Goal: Task Accomplishment & Management: Use online tool/utility

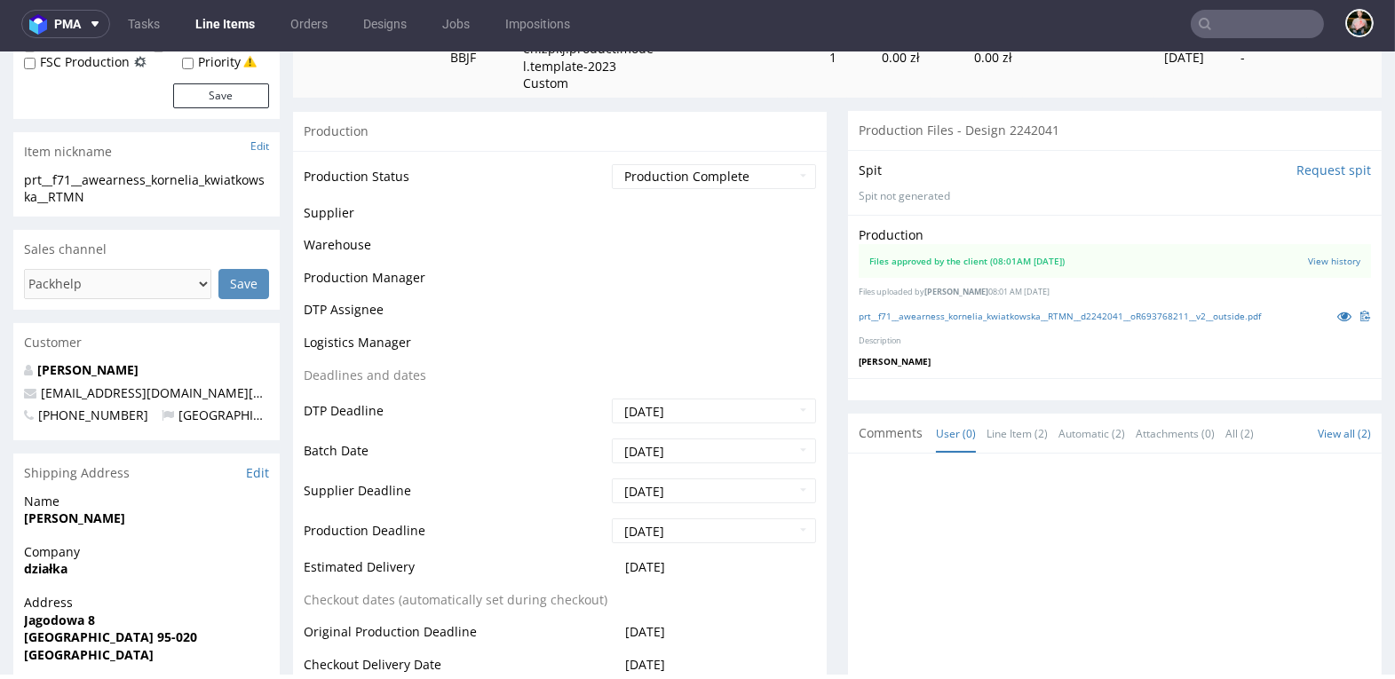
scroll to position [338, 0]
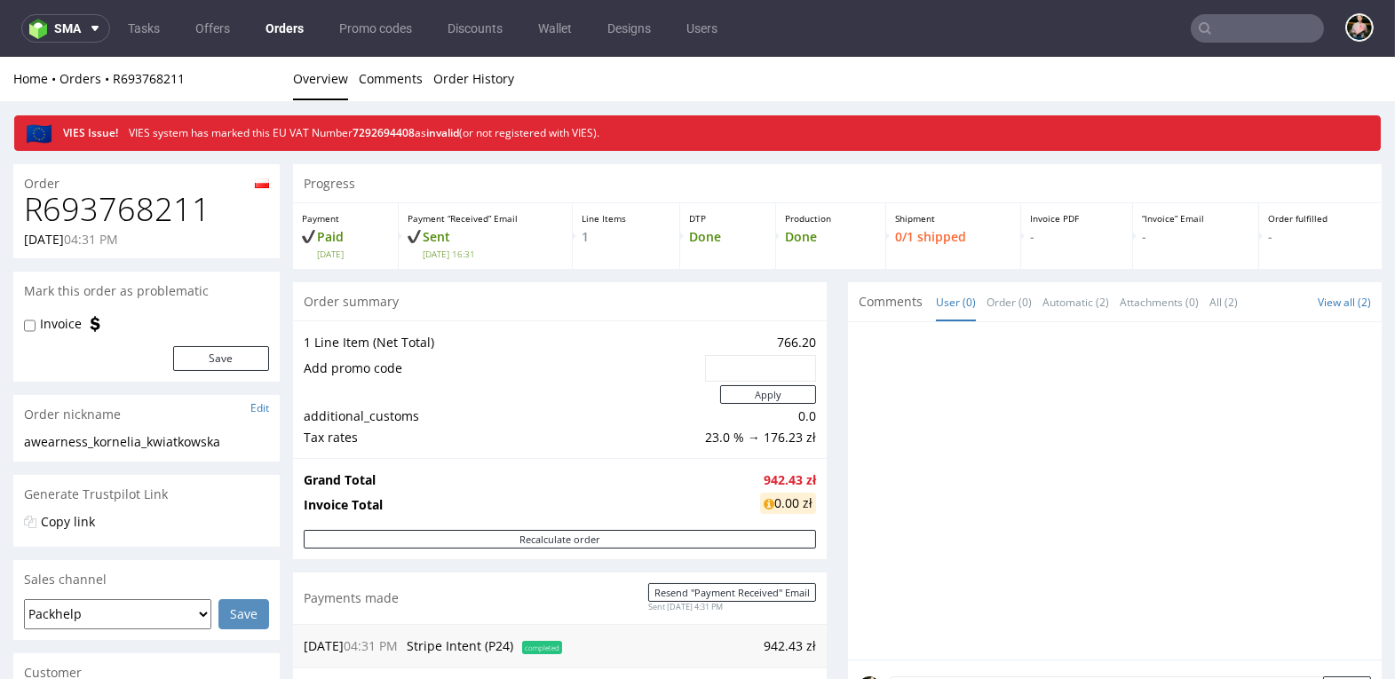
scroll to position [321, 0]
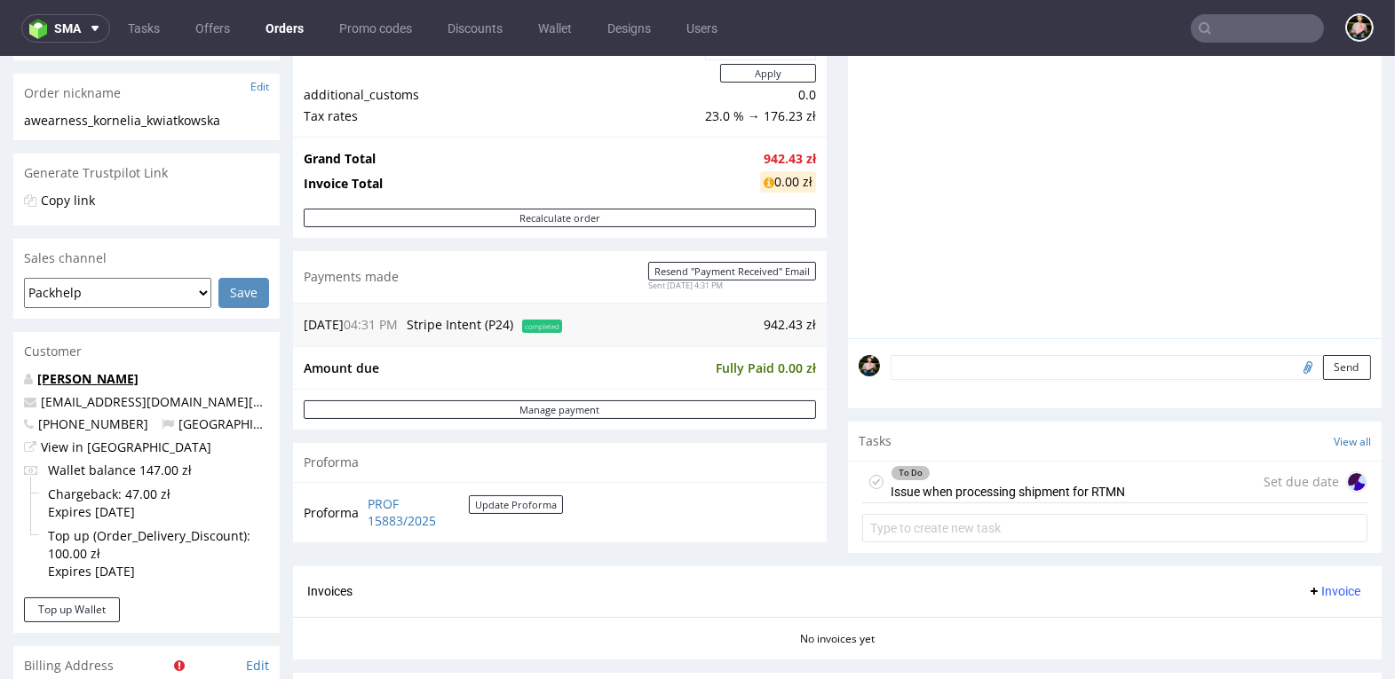
drag, startPoint x: 189, startPoint y: 377, endPoint x: 40, endPoint y: 376, distance: 149.1
click at [40, 376] on p "Kornelia Kwiatkowska" at bounding box center [146, 379] width 245 height 18
copy link "Kornelia Kwiatkowska"
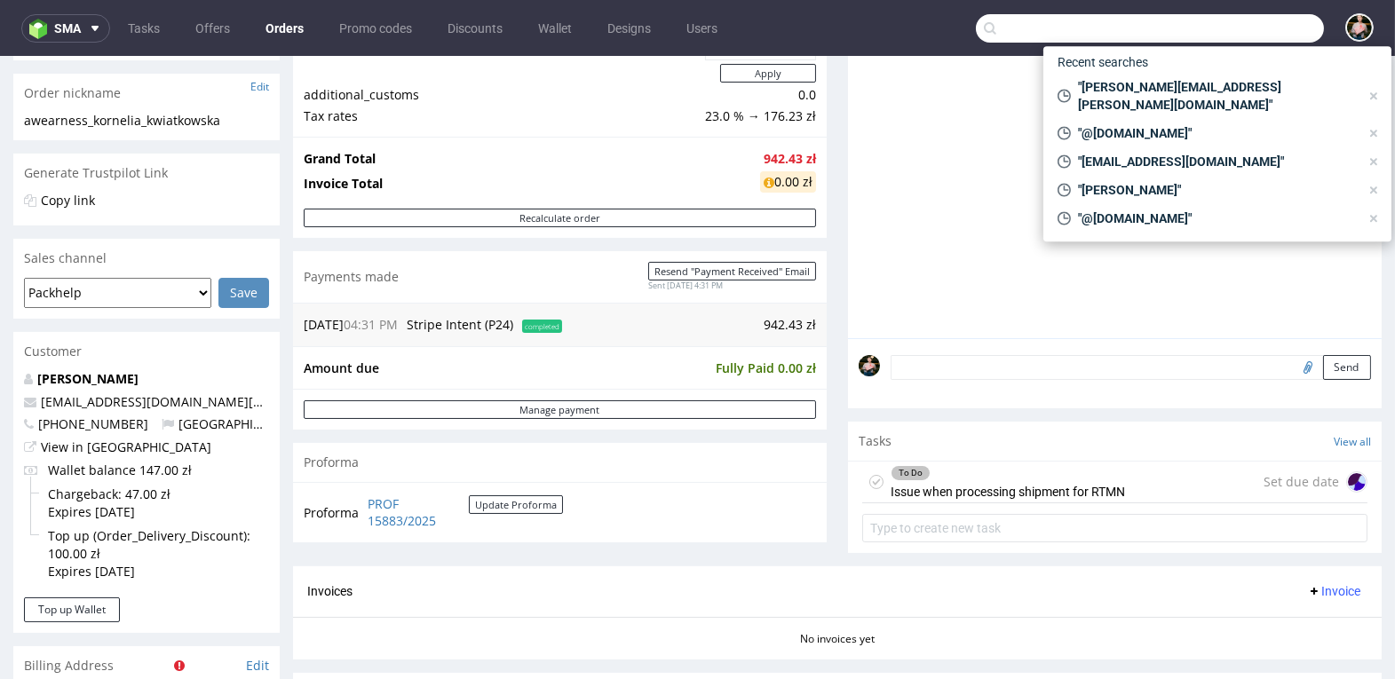
click at [1236, 29] on input "text" at bounding box center [1150, 28] width 348 height 28
paste input "Kornelia Kwiatkowska"
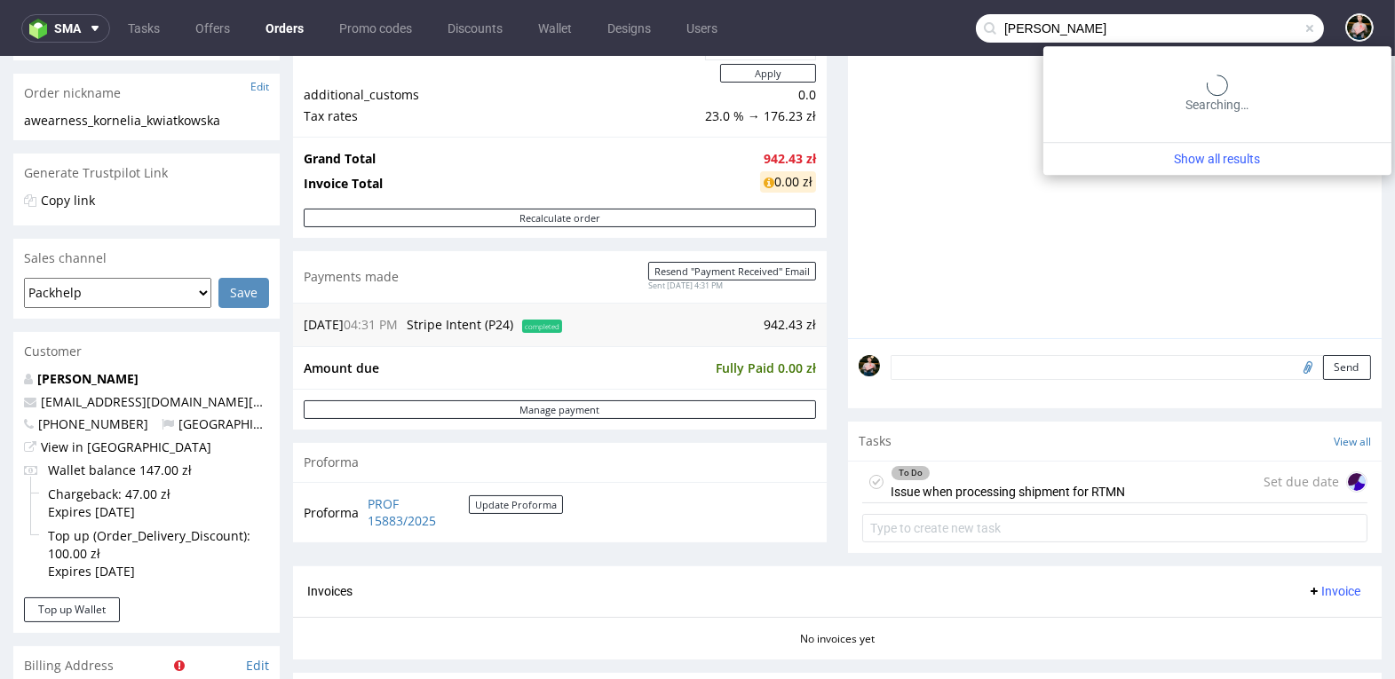
type input "Kornelia Kwiatkowska"
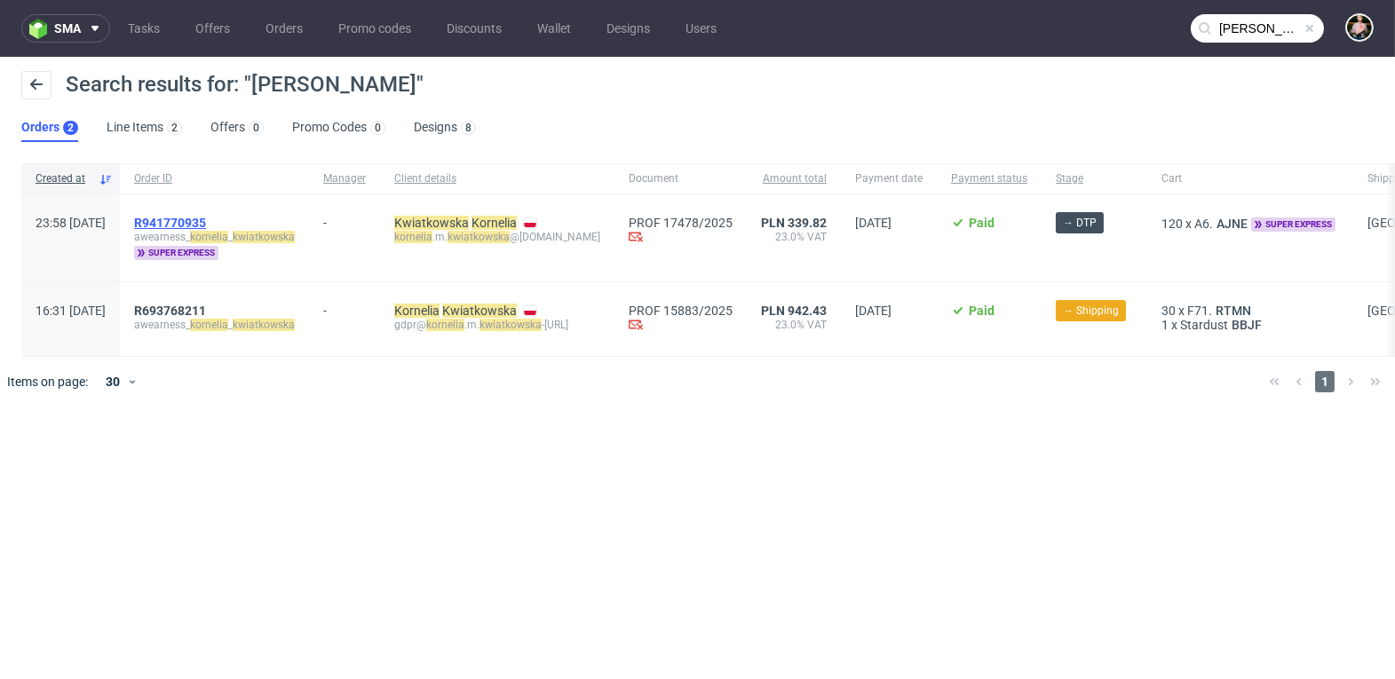
click at [206, 223] on span "R941770935" at bounding box center [170, 223] width 72 height 14
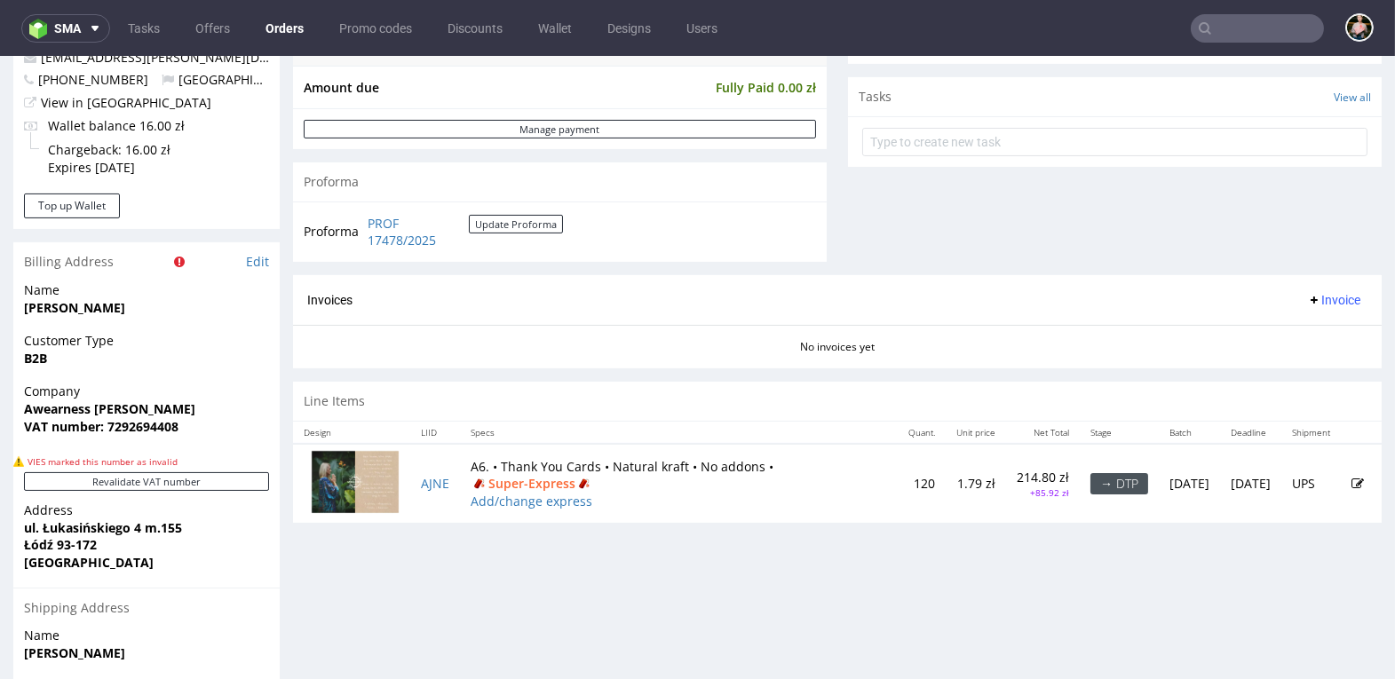
scroll to position [729, 0]
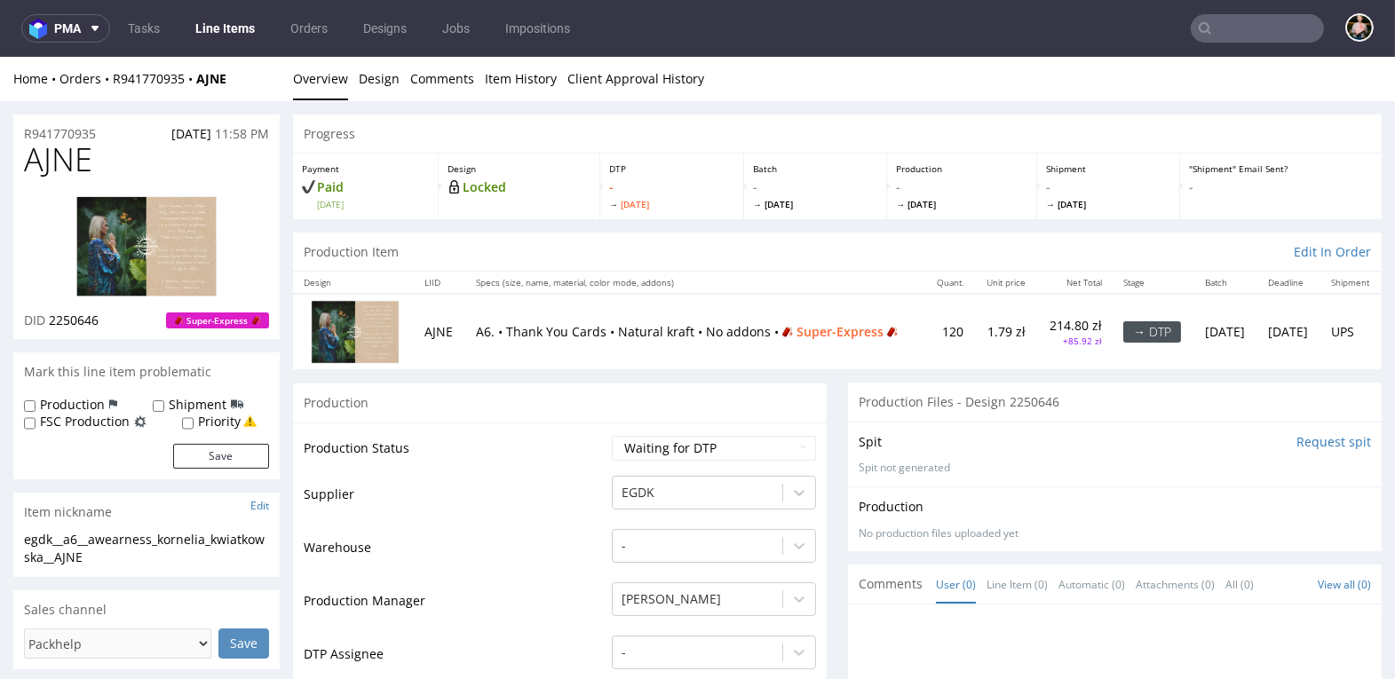
click at [148, 250] on img at bounding box center [146, 246] width 142 height 102
click at [375, 64] on link "Design" at bounding box center [379, 78] width 41 height 43
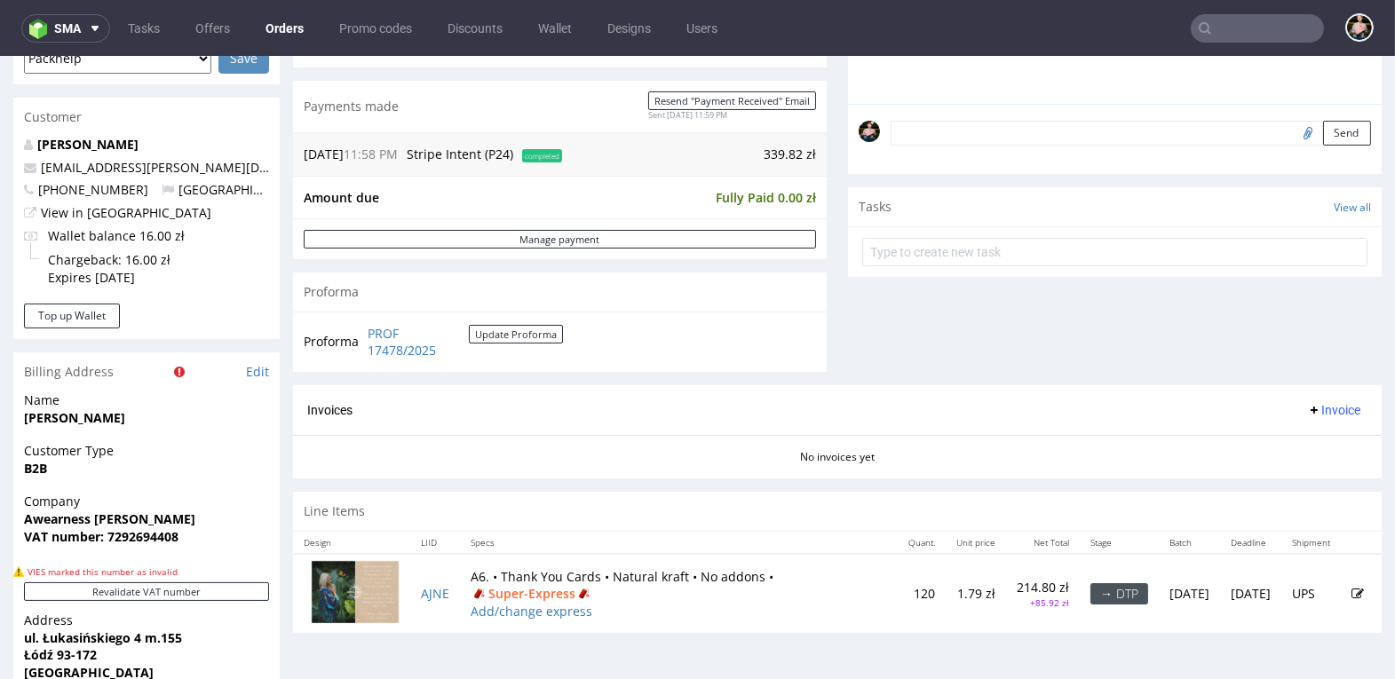
scroll to position [547, 0]
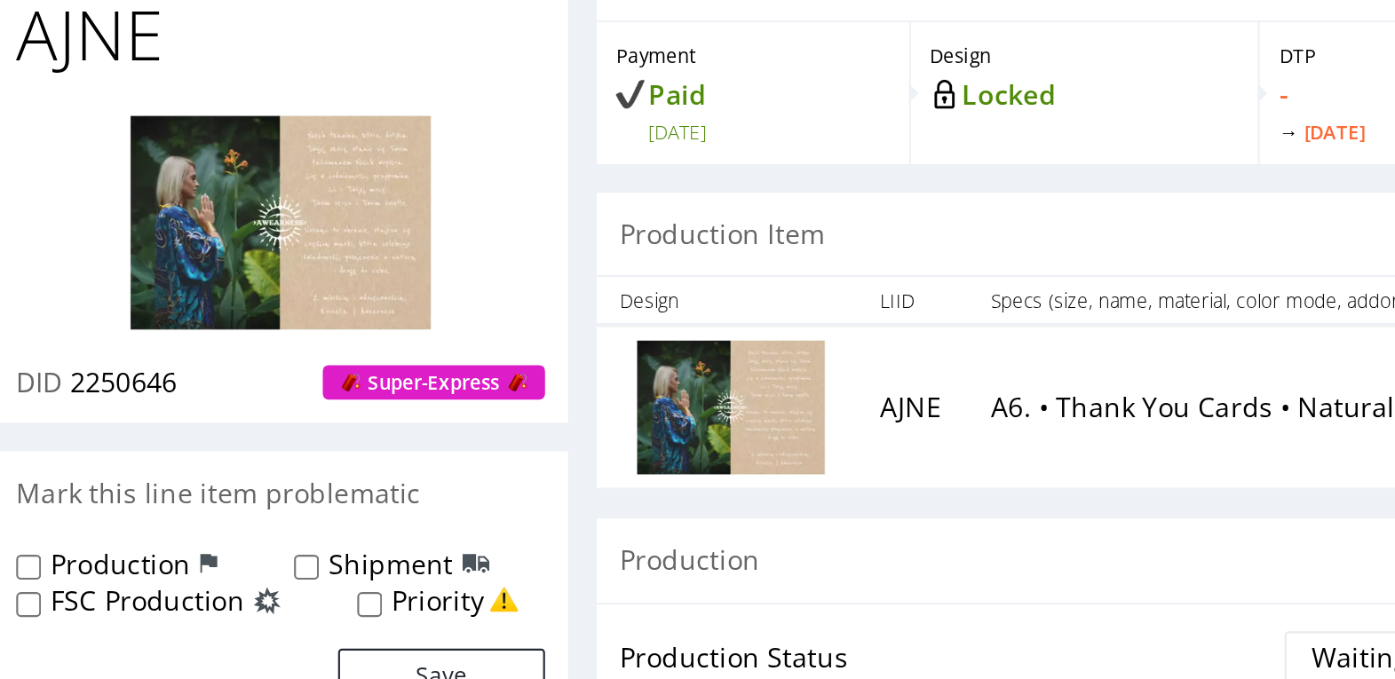
click at [97, 3] on img at bounding box center [112, 4] width 142 height 102
click at [126, 0] on img at bounding box center [112, 4] width 142 height 102
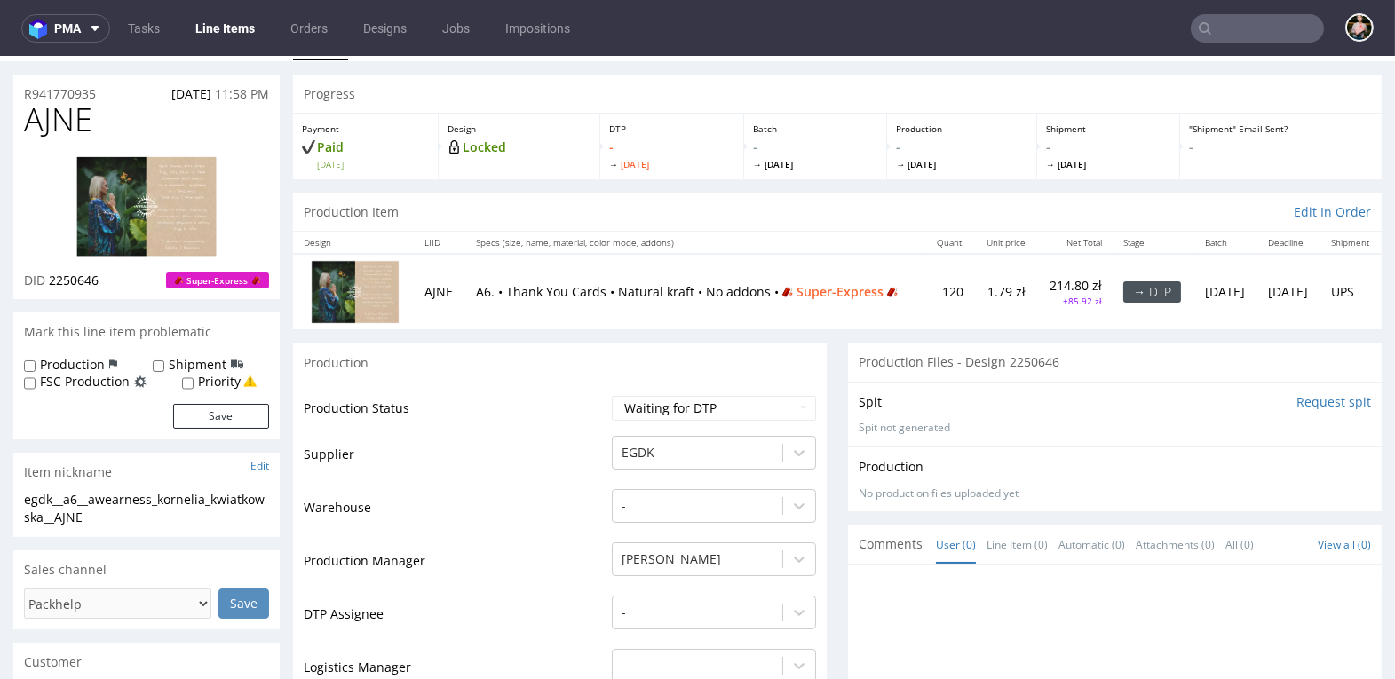
scroll to position [33, 0]
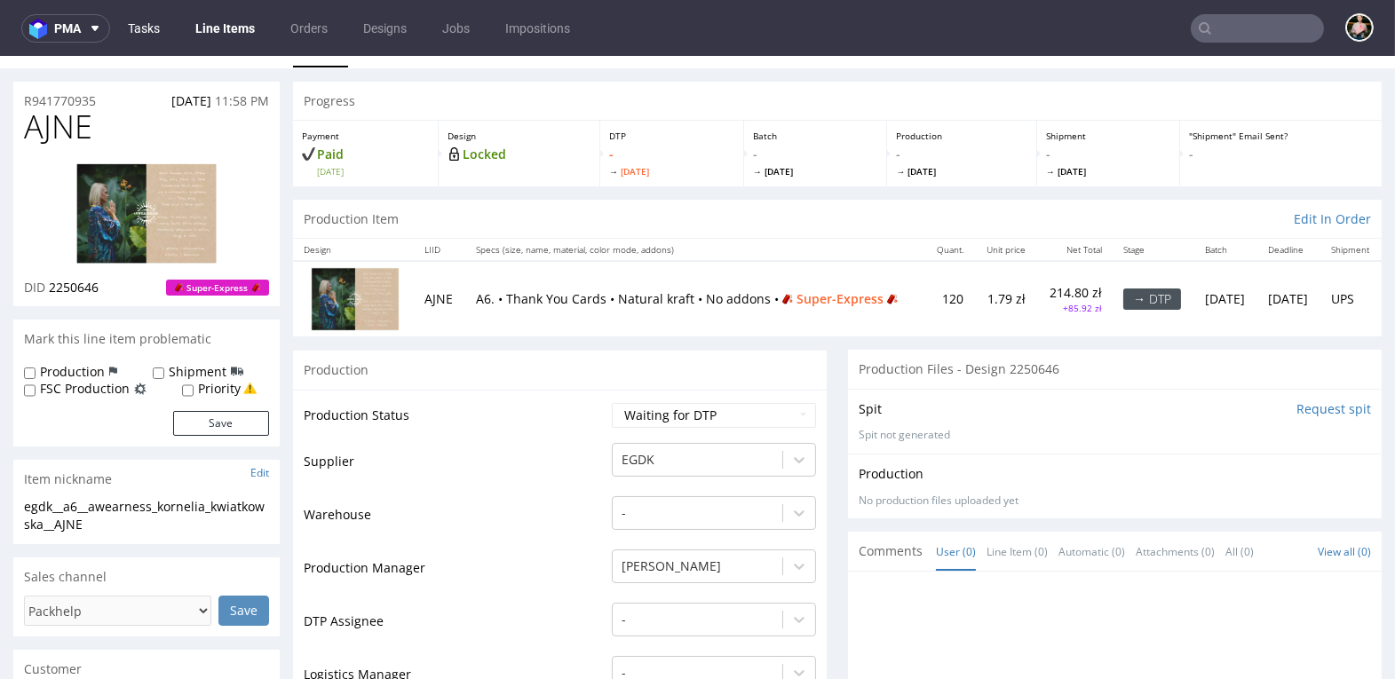
click at [148, 33] on link "Tasks" at bounding box center [143, 28] width 53 height 28
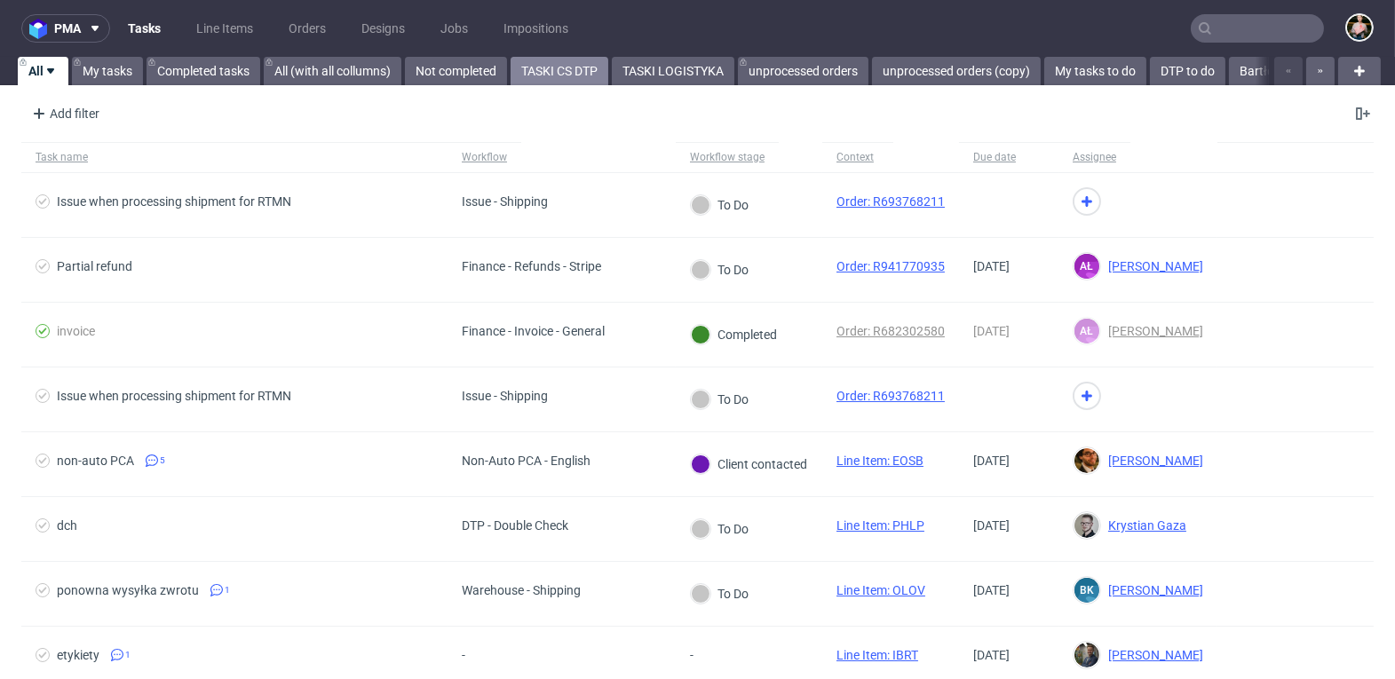
click at [566, 67] on link "TASKI CS DTP" at bounding box center [559, 71] width 98 height 28
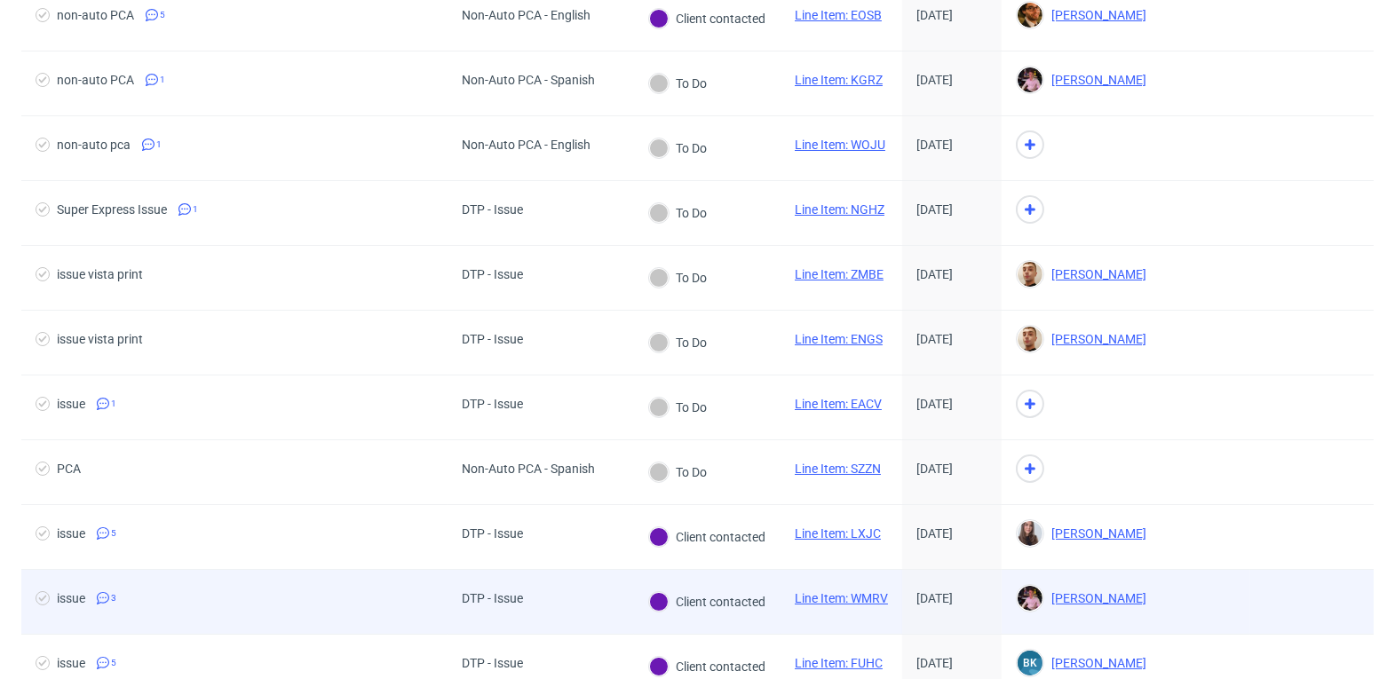
scroll to position [186, 0]
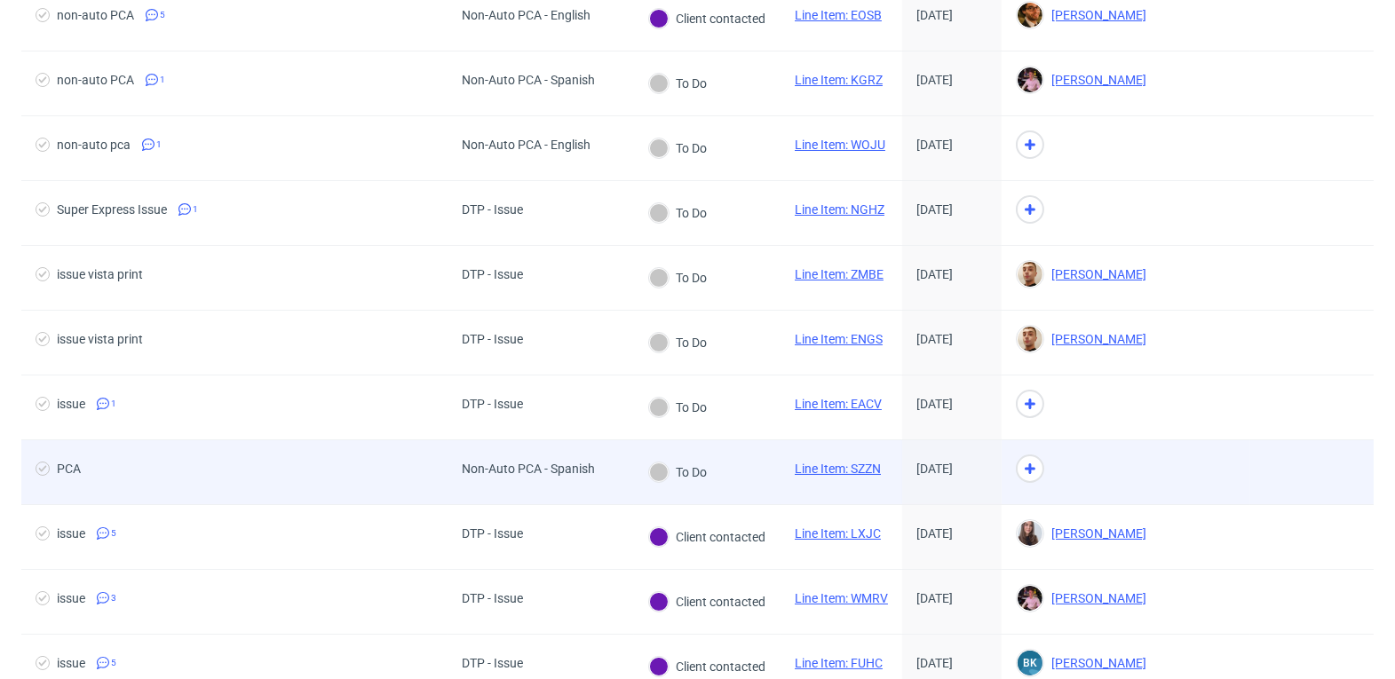
click at [842, 463] on link "Line Item: SZZN" at bounding box center [838, 469] width 86 height 14
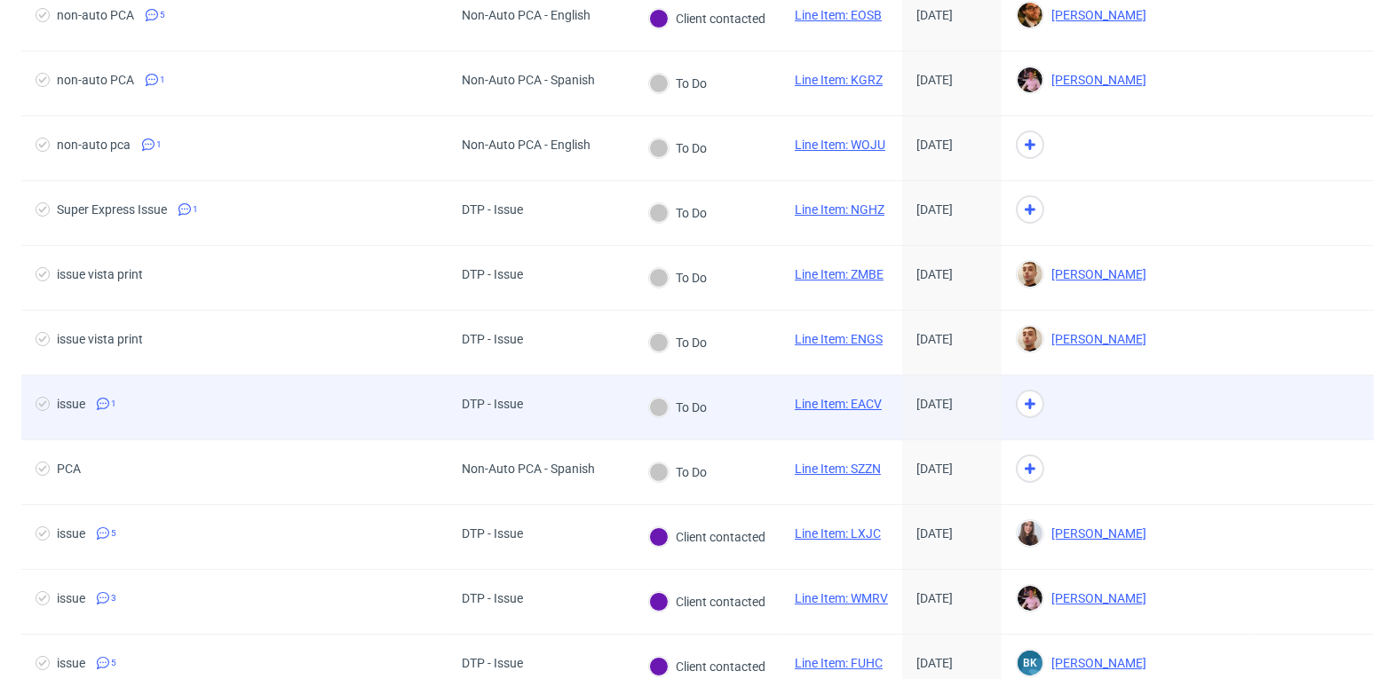
click at [848, 399] on link "Line Item: EACV" at bounding box center [838, 404] width 87 height 14
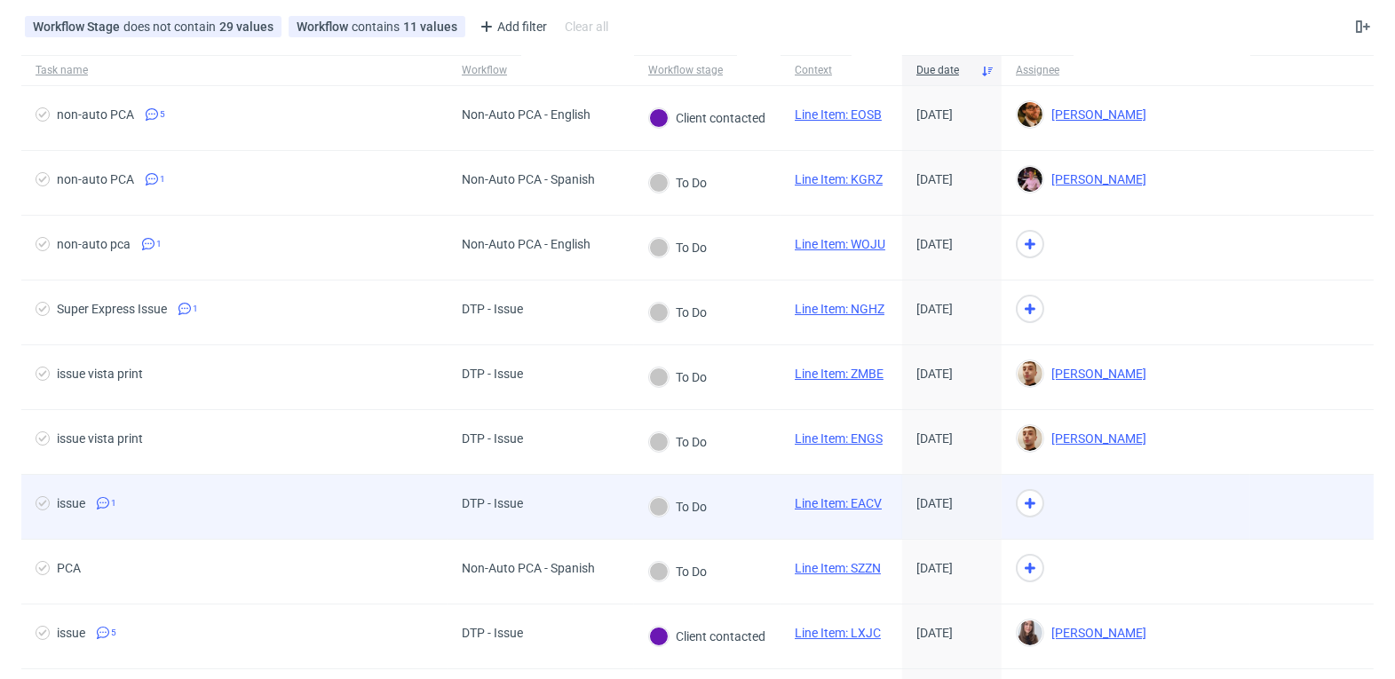
scroll to position [0, 0]
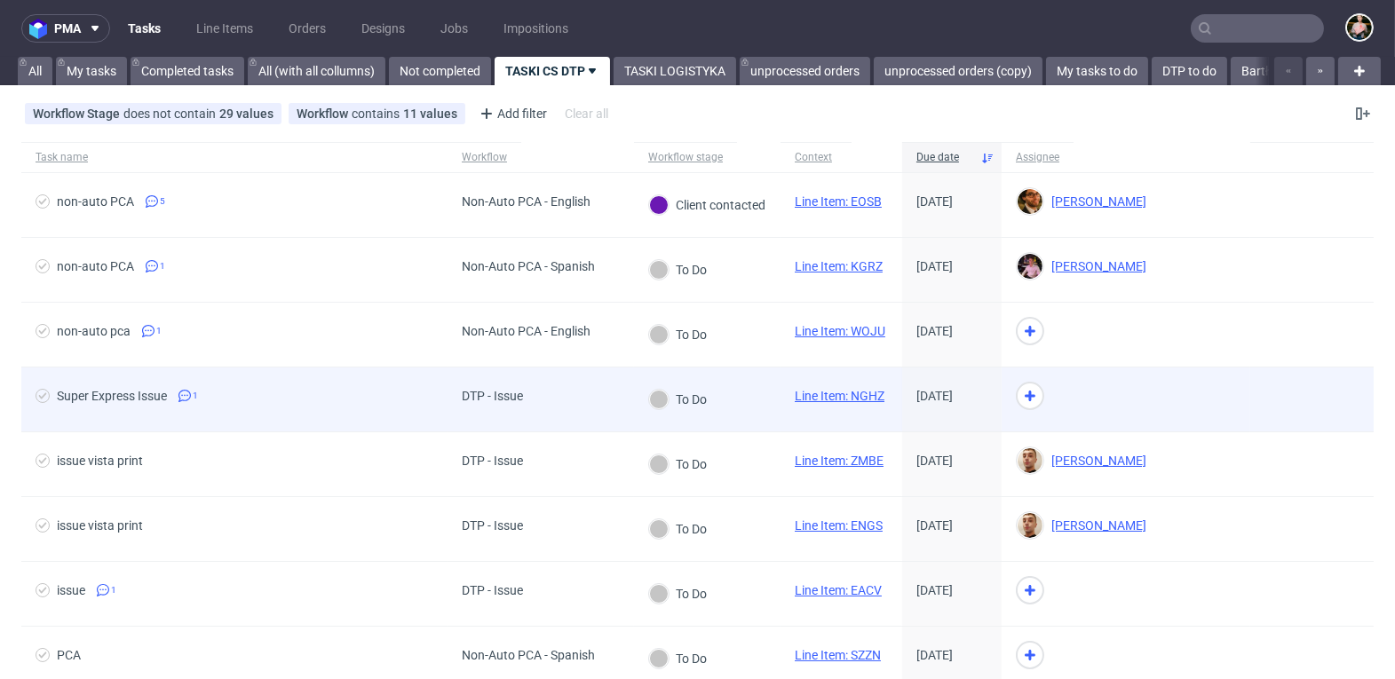
click at [844, 395] on link "Line Item: NGHZ" at bounding box center [840, 396] width 90 height 14
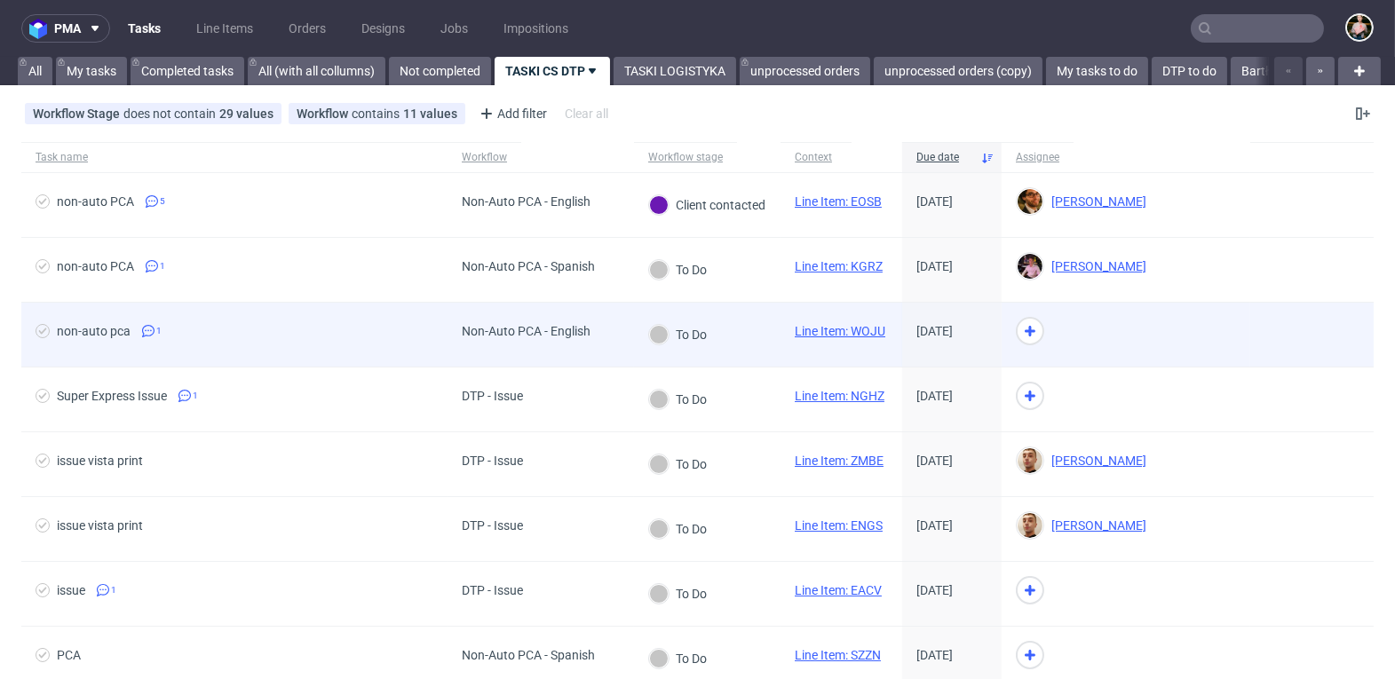
click at [840, 327] on link "Line Item: WOJU" at bounding box center [840, 331] width 91 height 14
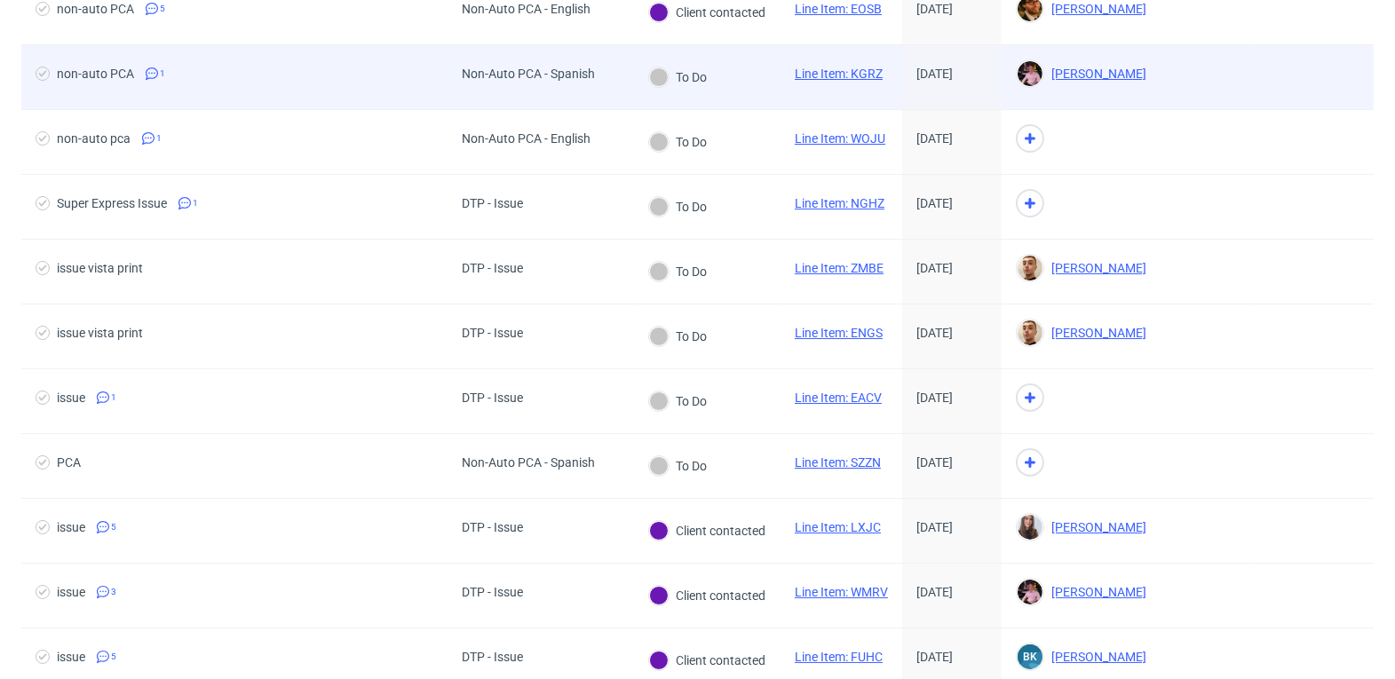
scroll to position [198, 0]
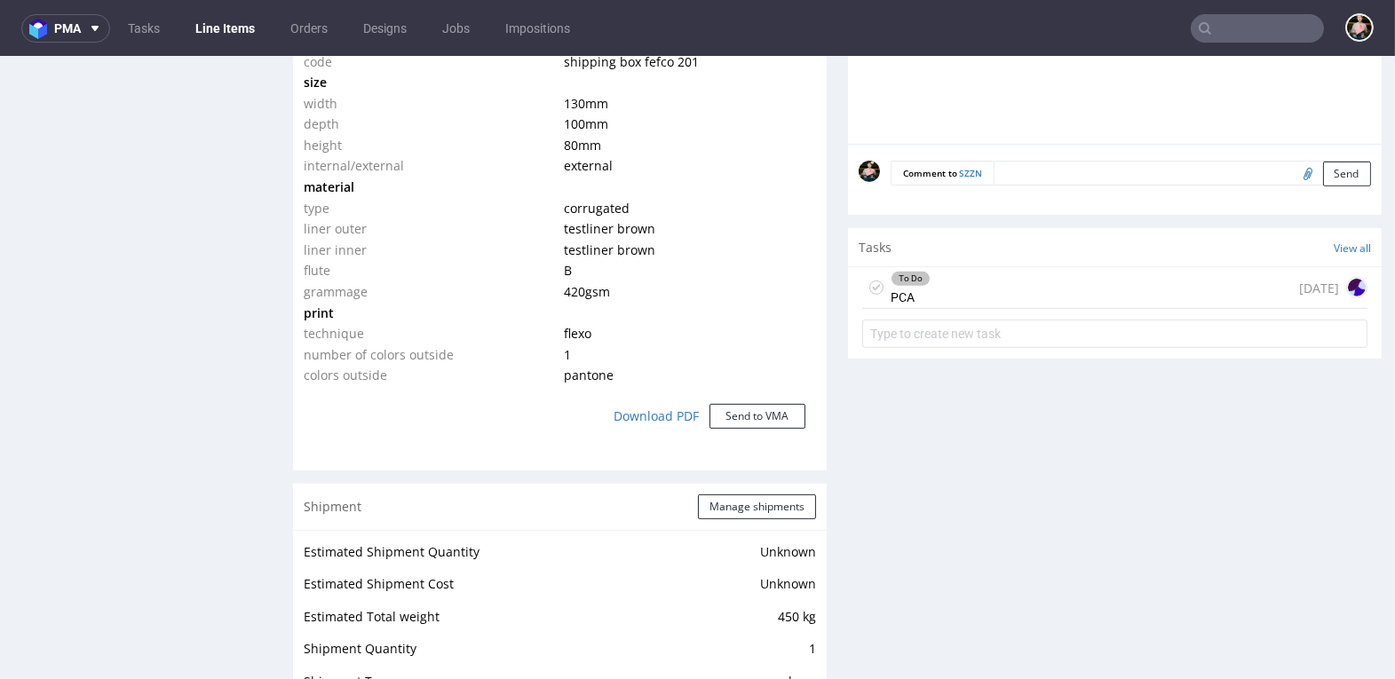
scroll to position [1433, 0]
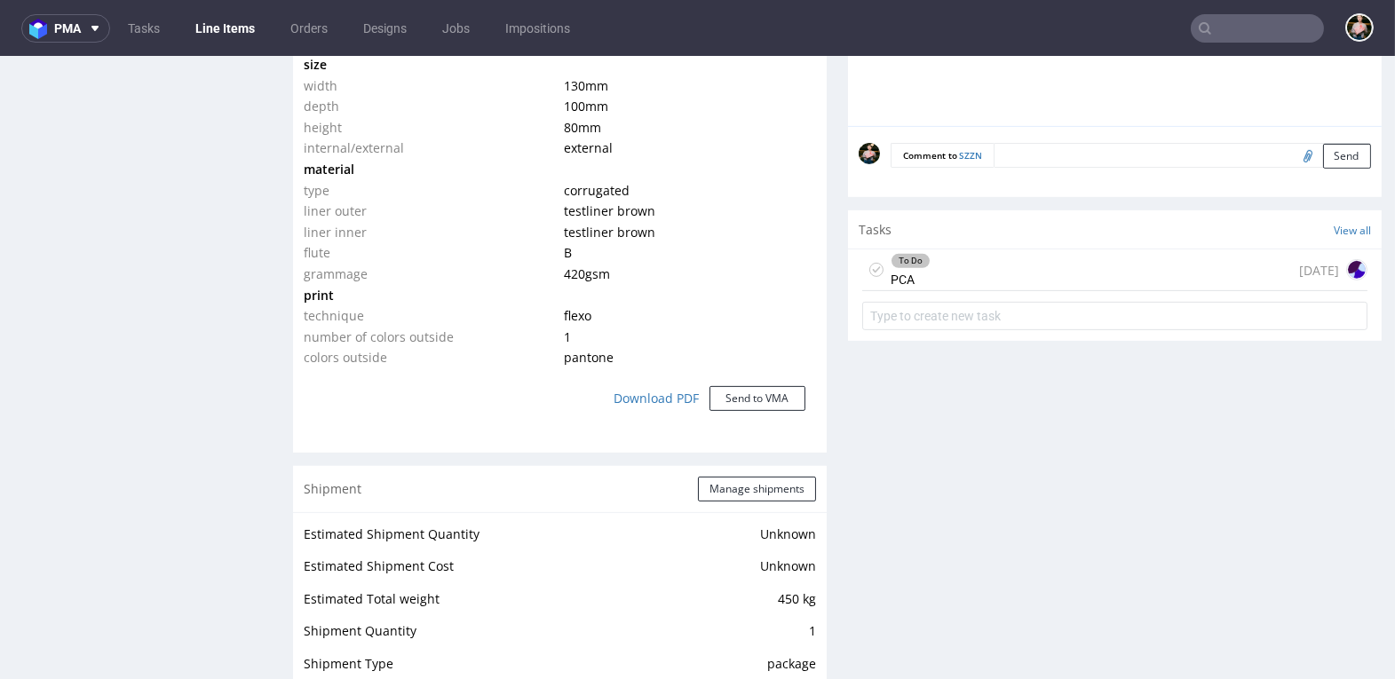
click at [1058, 264] on div "To Do PCA [DATE]" at bounding box center [1114, 270] width 505 height 42
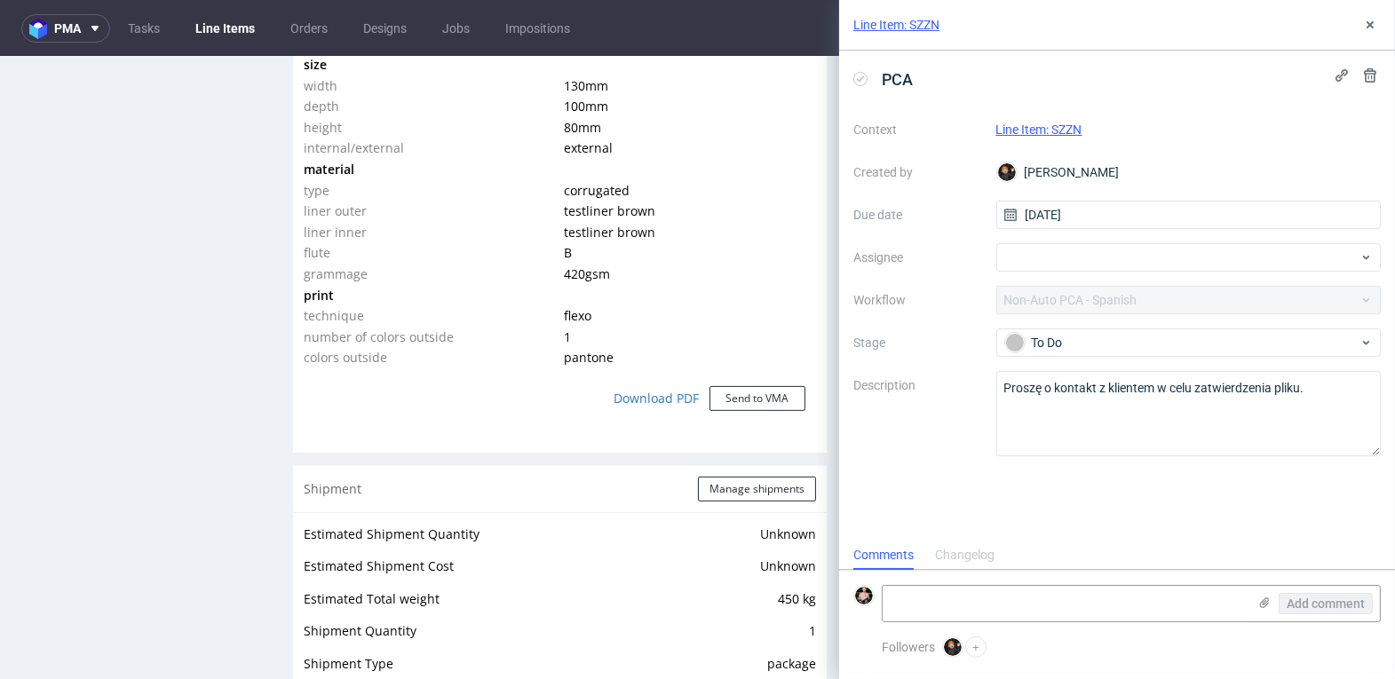
scroll to position [14, 0]
click at [1099, 260] on div at bounding box center [1188, 257] width 385 height 28
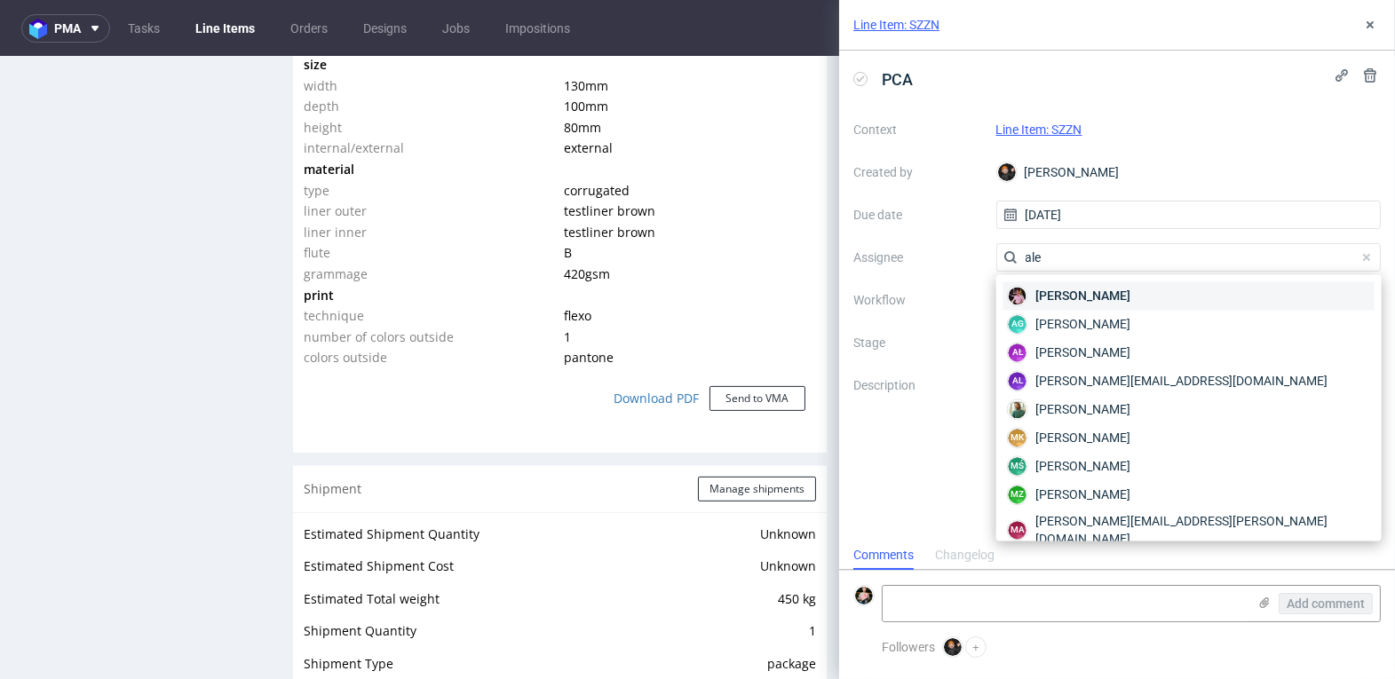
type input "ale"
click at [1093, 296] on span "[PERSON_NAME]" at bounding box center [1082, 296] width 95 height 18
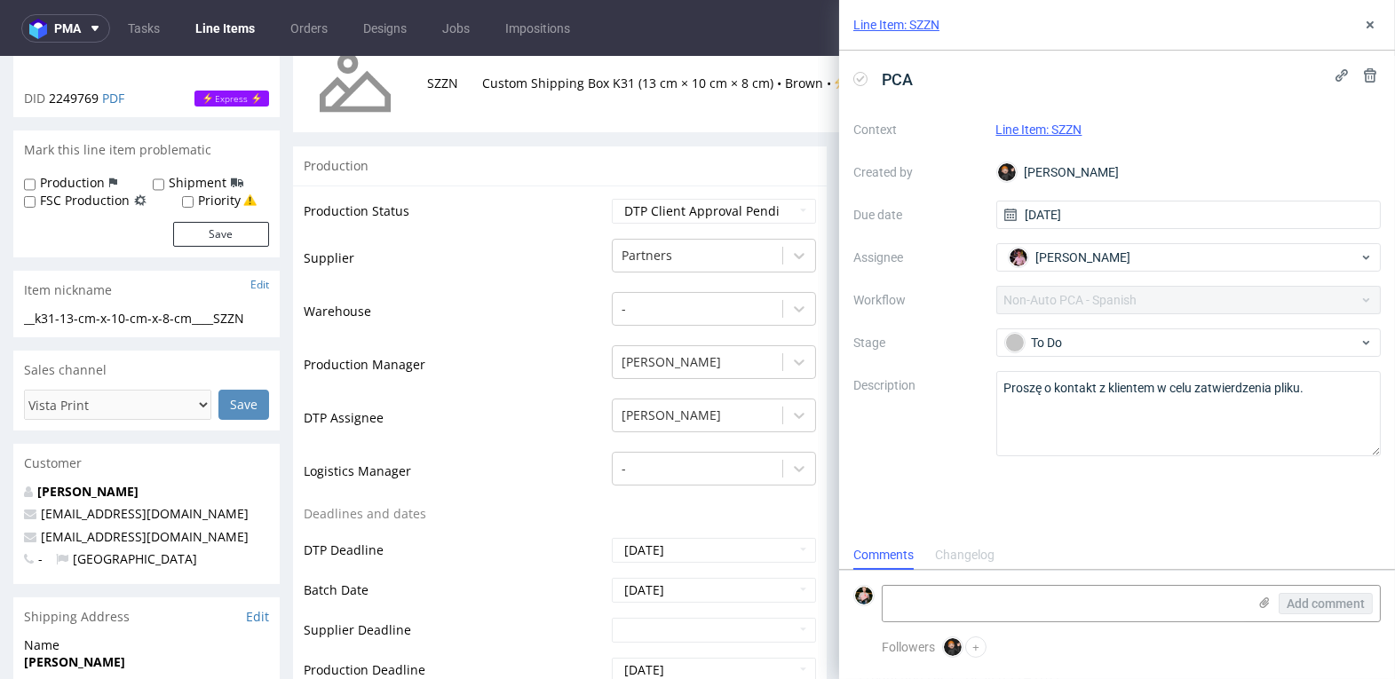
scroll to position [304, 0]
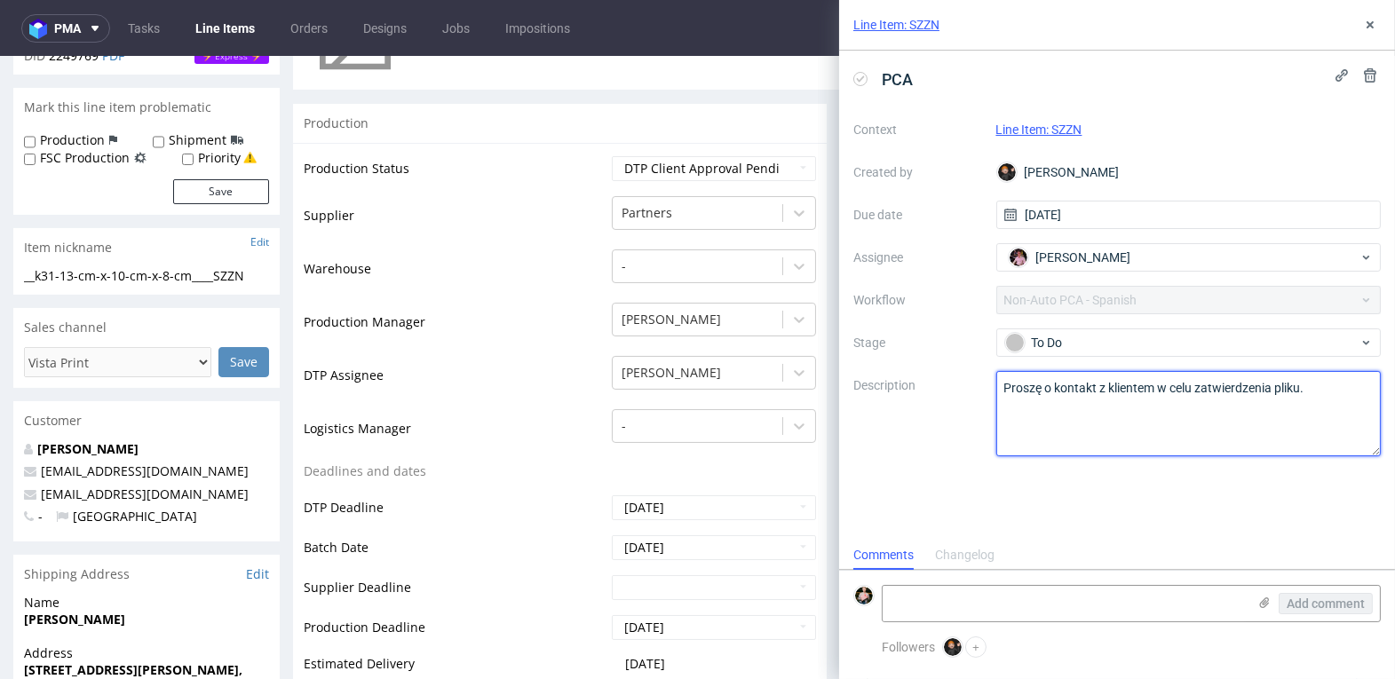
click at [1027, 387] on textarea "Proszę o kontakt z klientem w celu zatwierdzenia pliku." at bounding box center [1188, 413] width 385 height 85
click at [1125, 390] on textarea "Proszę o kontakt z klientem w celu zatwierdzenia pliku." at bounding box center [1188, 413] width 385 height 85
drag, startPoint x: 1096, startPoint y: 387, endPoint x: 1107, endPoint y: 387, distance: 10.7
click at [1107, 387] on textarea "Proszę o kontakt z klientem w celu zatwierdzenia pliku." at bounding box center [1188, 413] width 385 height 85
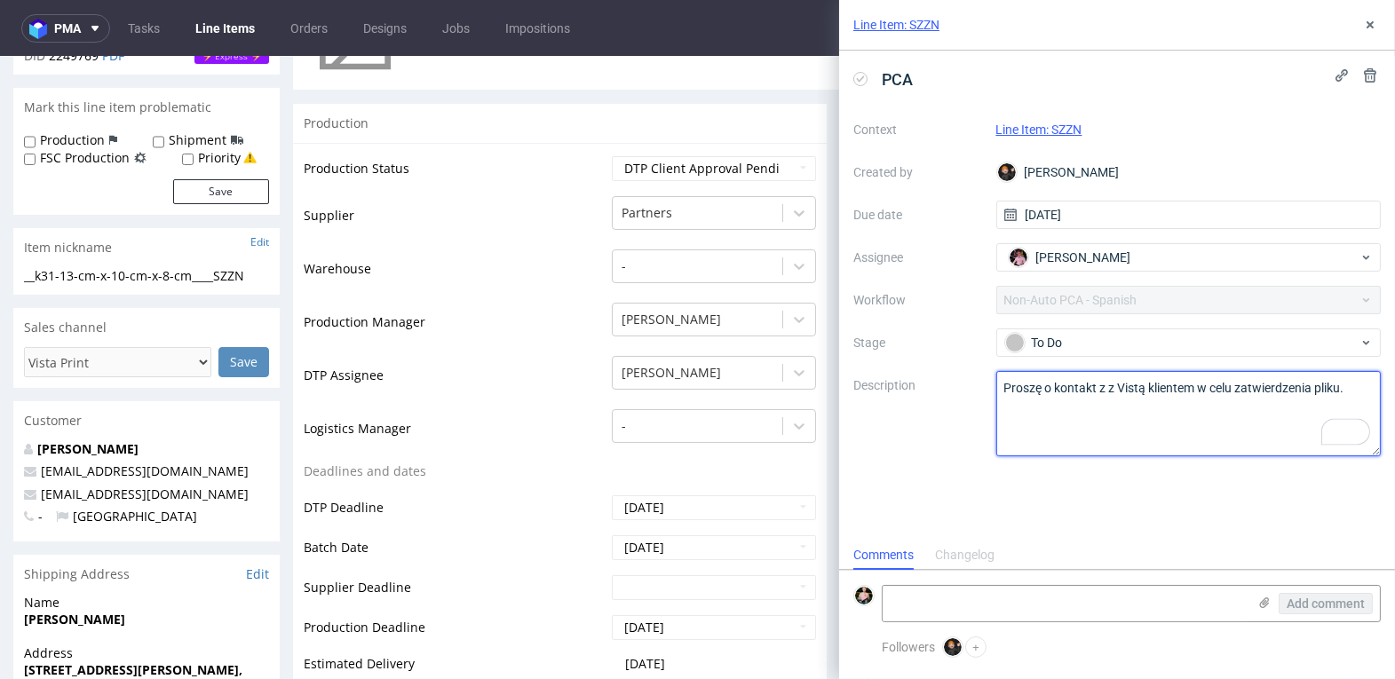
drag, startPoint x: 1192, startPoint y: 382, endPoint x: 1149, endPoint y: 386, distance: 43.7
click at [1149, 386] on textarea "Proszę o kontakt z klientem w celu zatwierdzenia pliku." at bounding box center [1188, 413] width 385 height 85
type textarea "Proszę o kontakt z z Vistą w celu zatwierdzenia pliku."
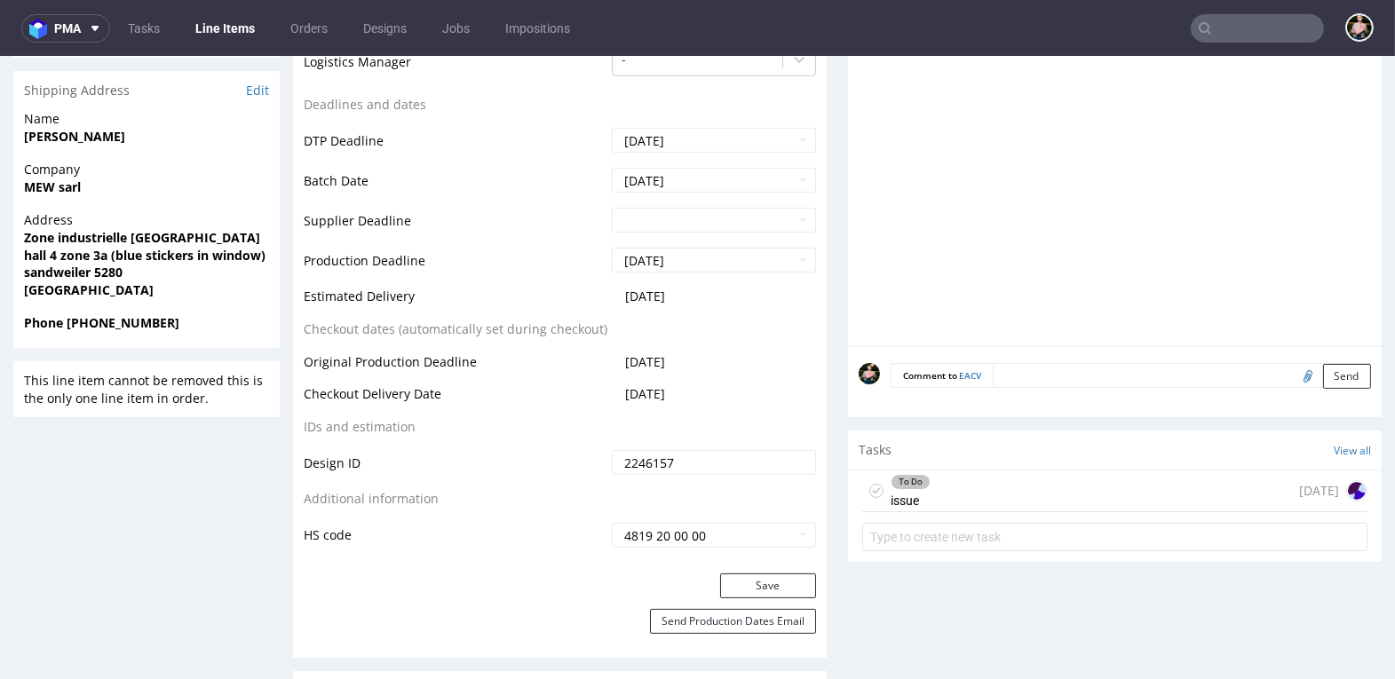
scroll to position [729, 0]
click at [1076, 483] on div "To Do issue 1 day ago" at bounding box center [1114, 493] width 505 height 42
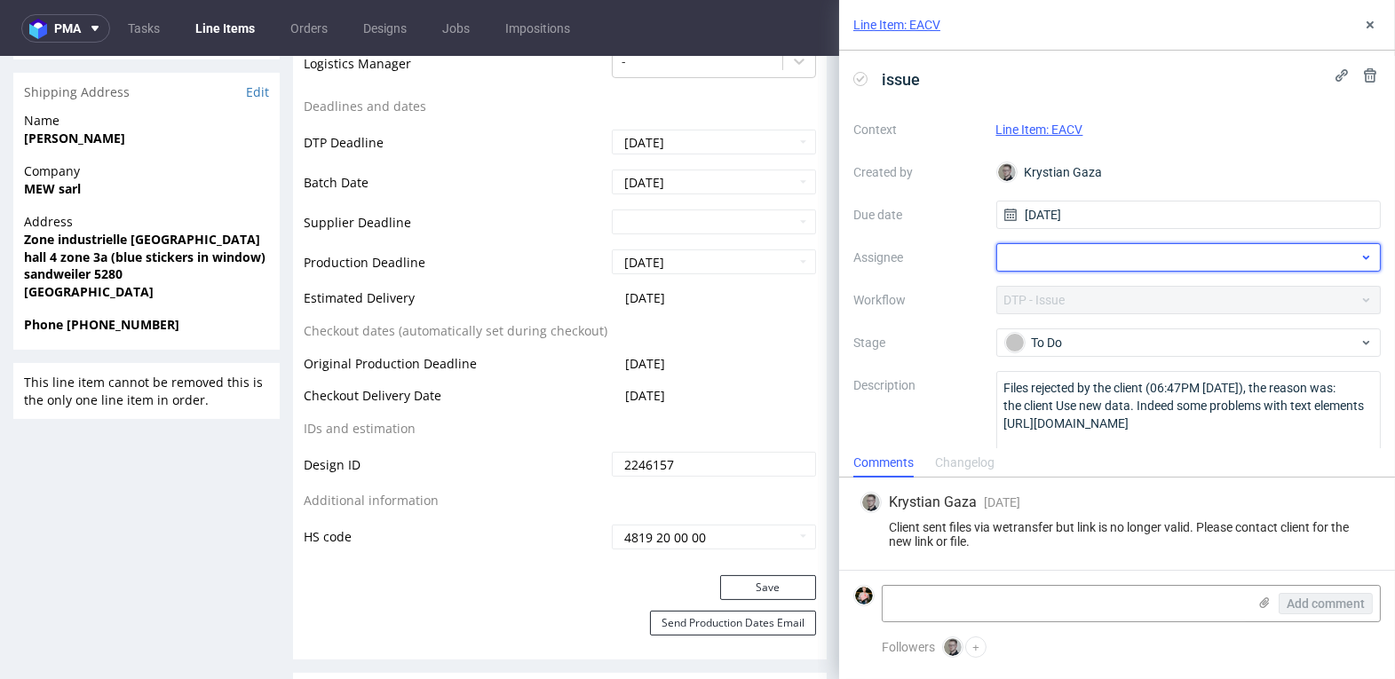
click at [1058, 265] on div at bounding box center [1188, 257] width 385 height 28
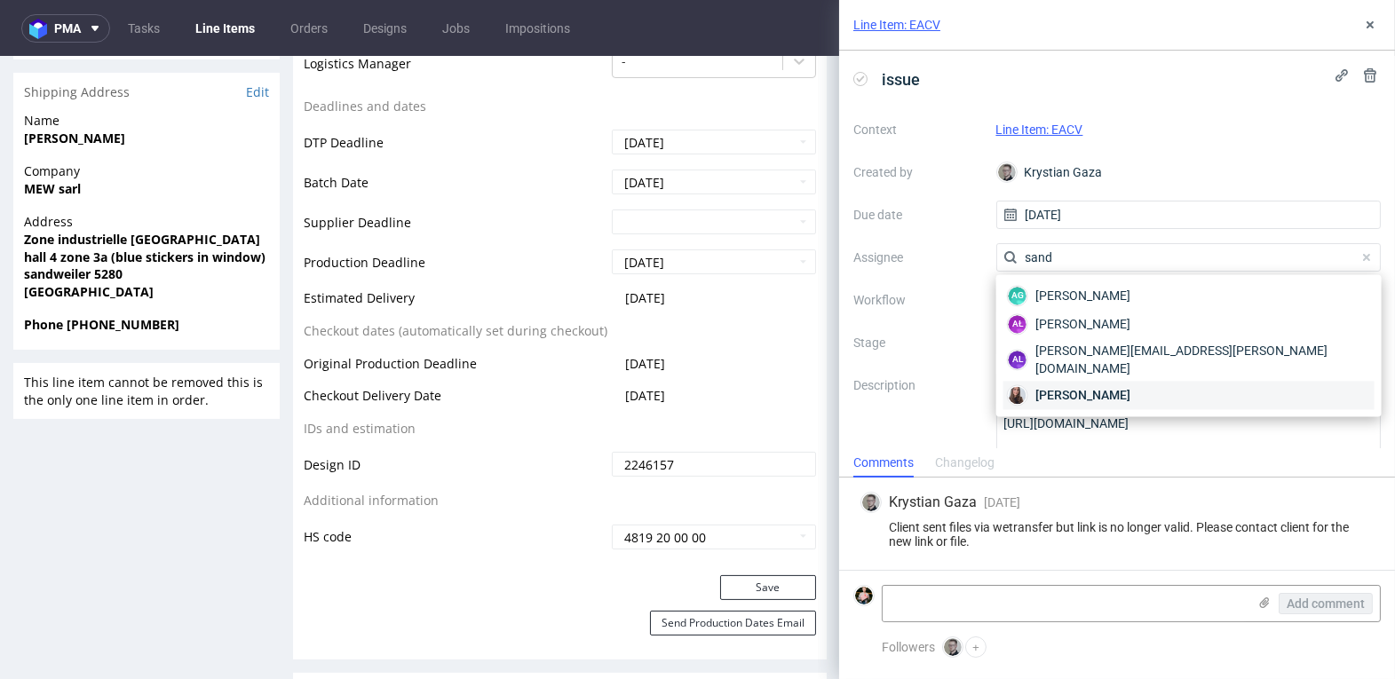
type input "sand"
click at [1063, 386] on span "[PERSON_NAME]" at bounding box center [1082, 395] width 95 height 18
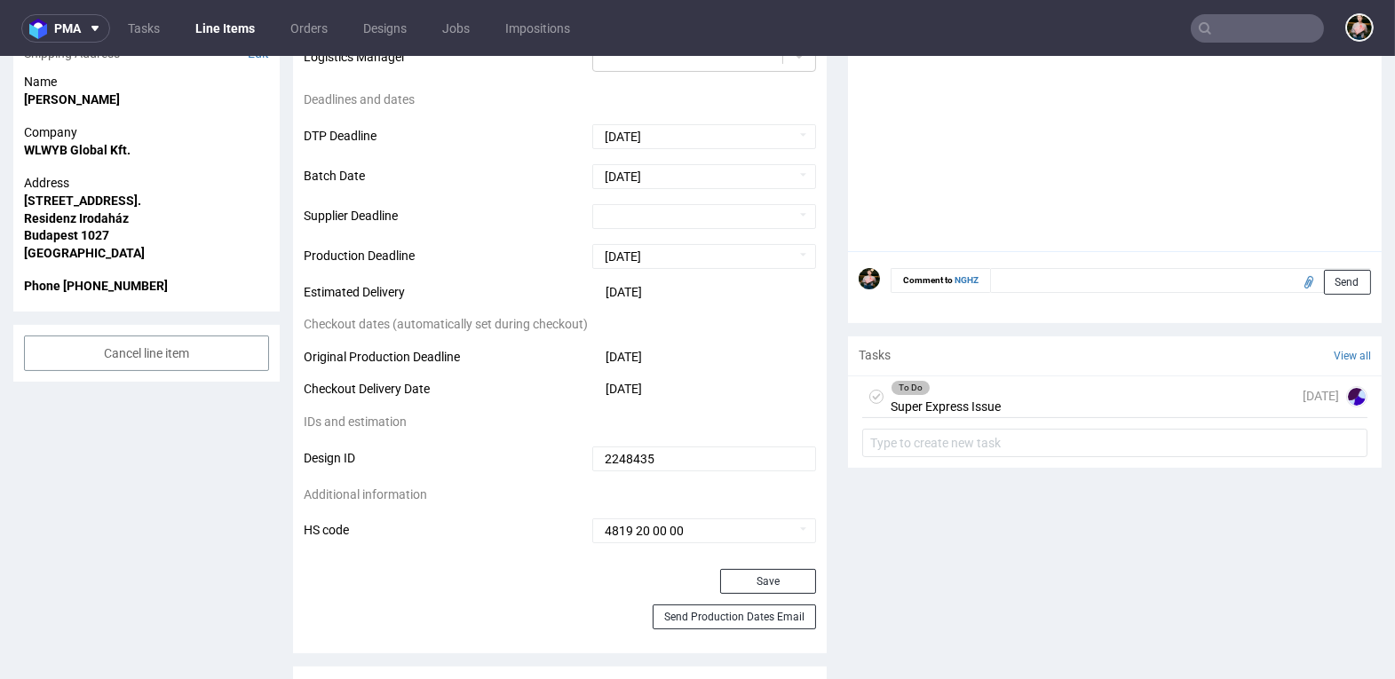
scroll to position [740, 0]
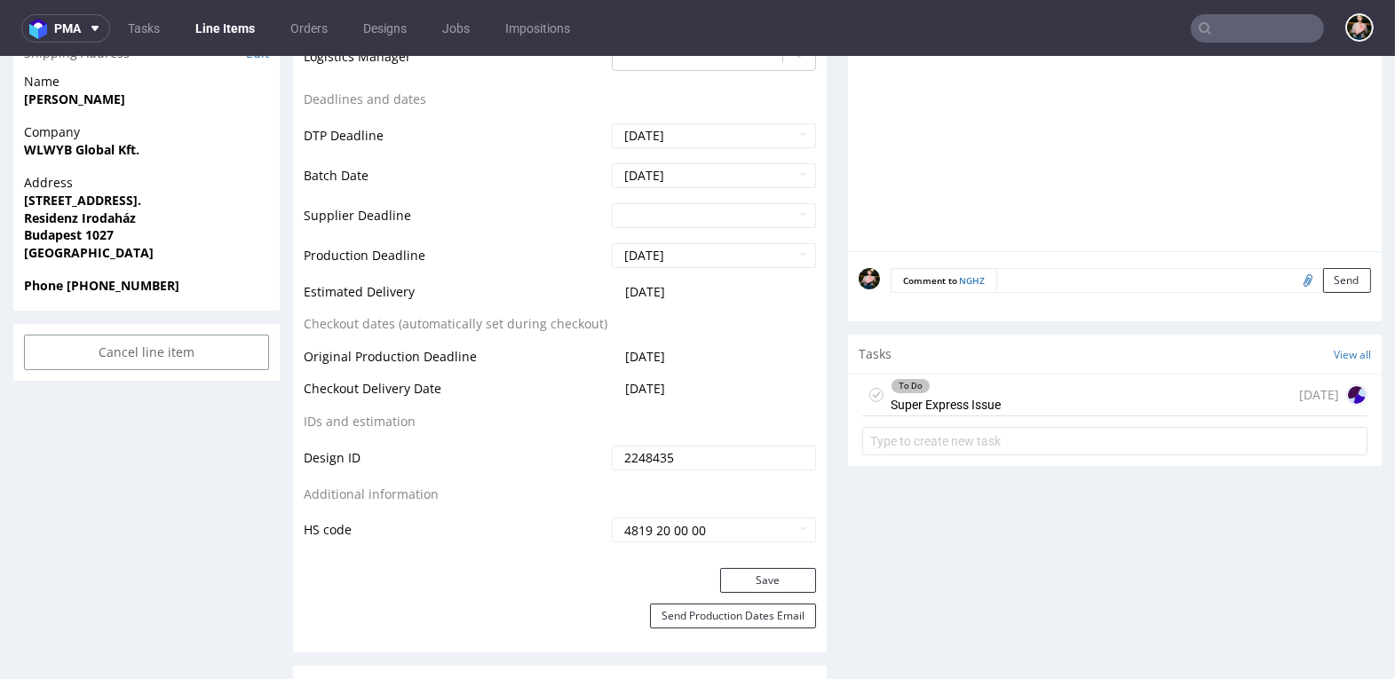
click at [1033, 394] on div "To Do Super Express Issue 1 day ago" at bounding box center [1114, 396] width 505 height 42
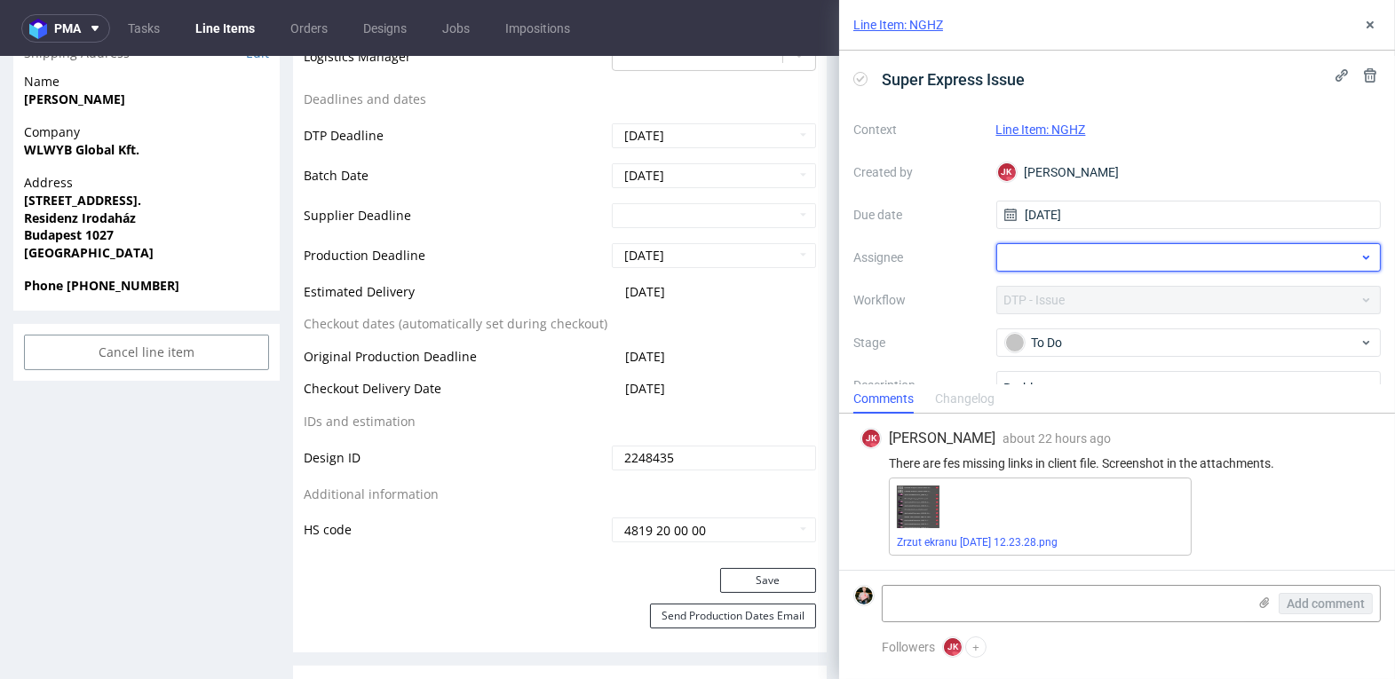
click at [1060, 248] on div at bounding box center [1188, 257] width 385 height 28
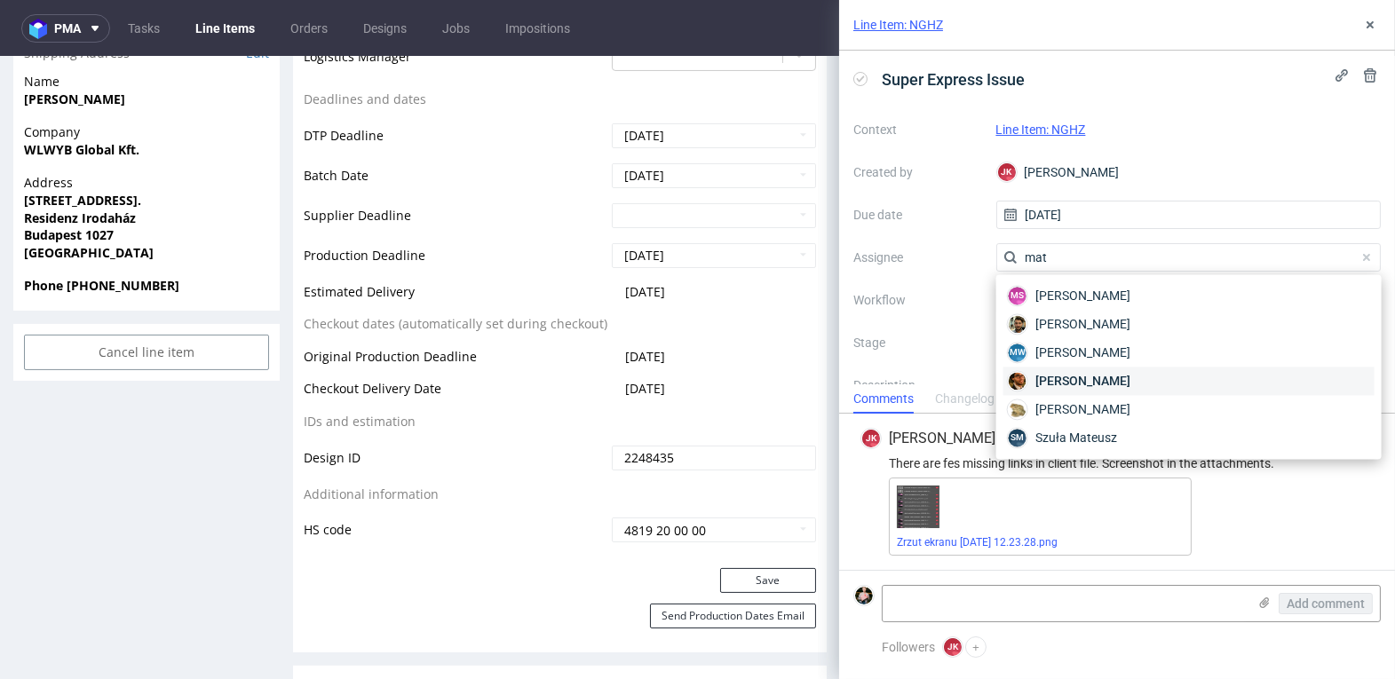
type input "mat"
click at [1084, 379] on span "Matteo Corsico" at bounding box center [1082, 381] width 95 height 18
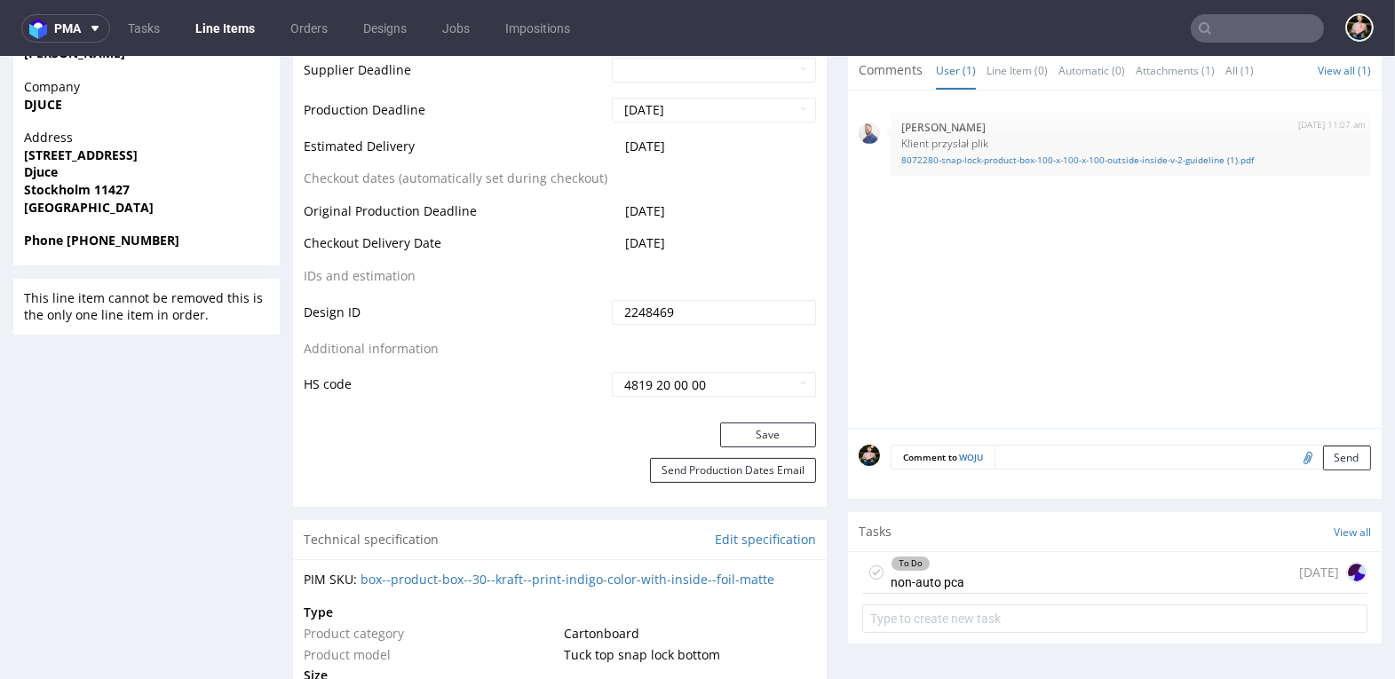
scroll to position [850, 0]
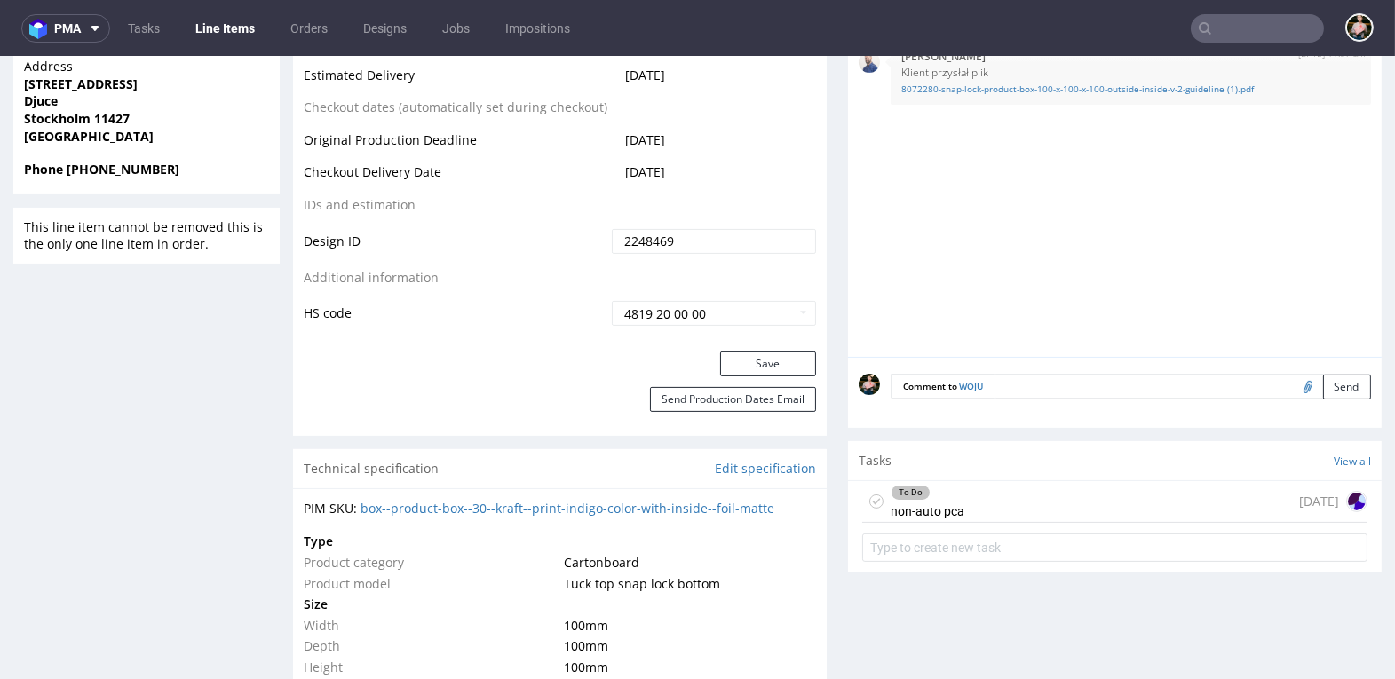
click at [1049, 493] on div "To Do non-auto pca 1 day ago" at bounding box center [1114, 502] width 505 height 42
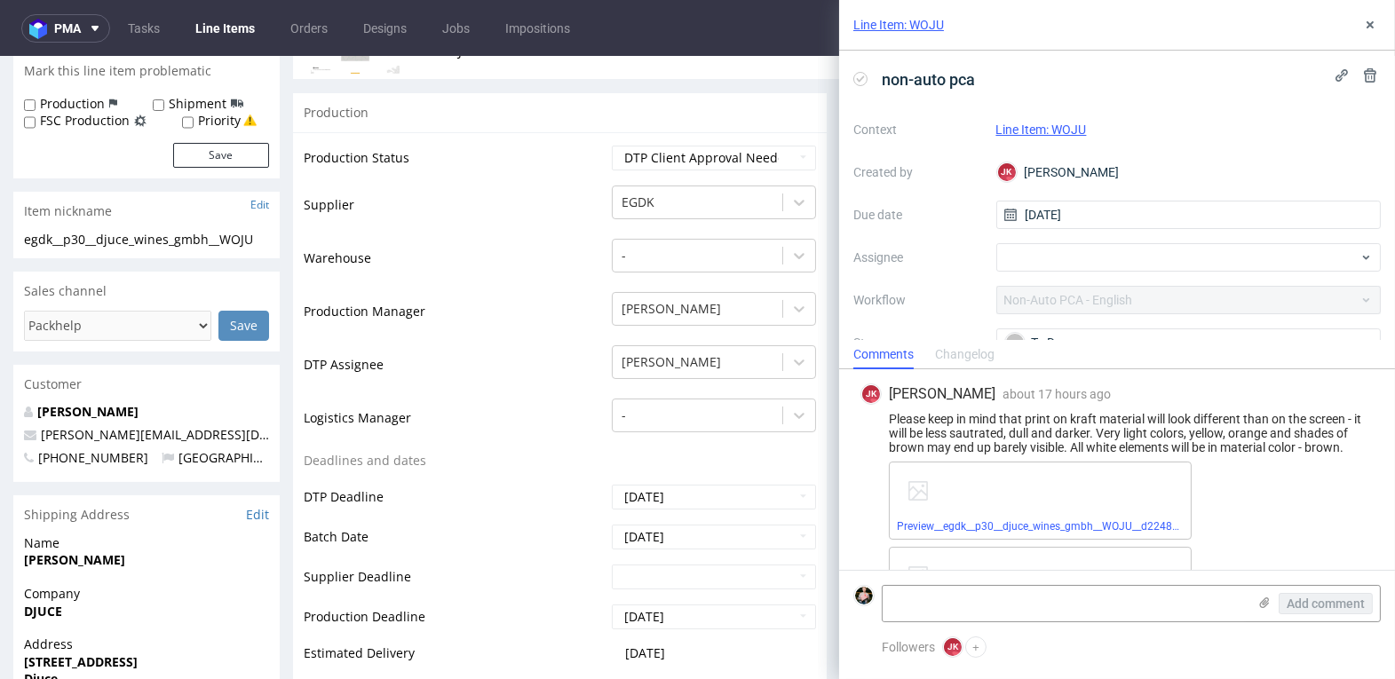
scroll to position [269, 0]
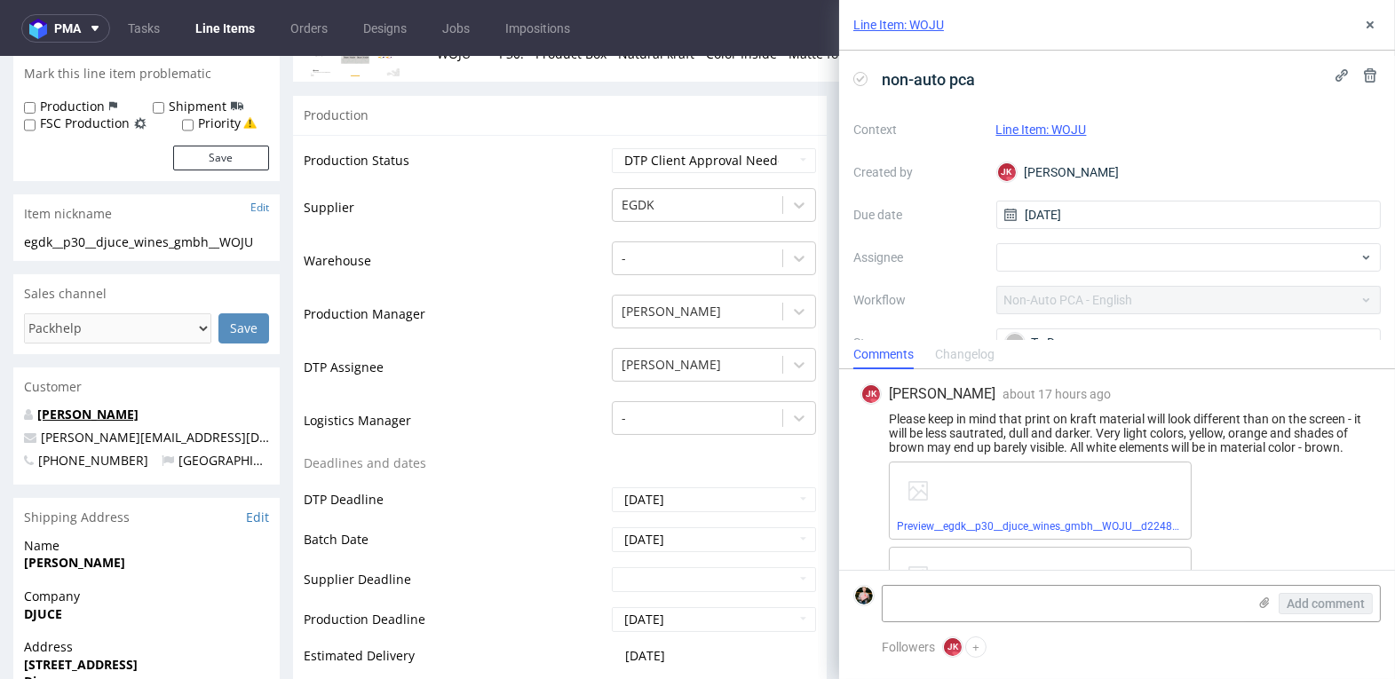
click at [73, 411] on link "David Dworsky" at bounding box center [87, 414] width 101 height 17
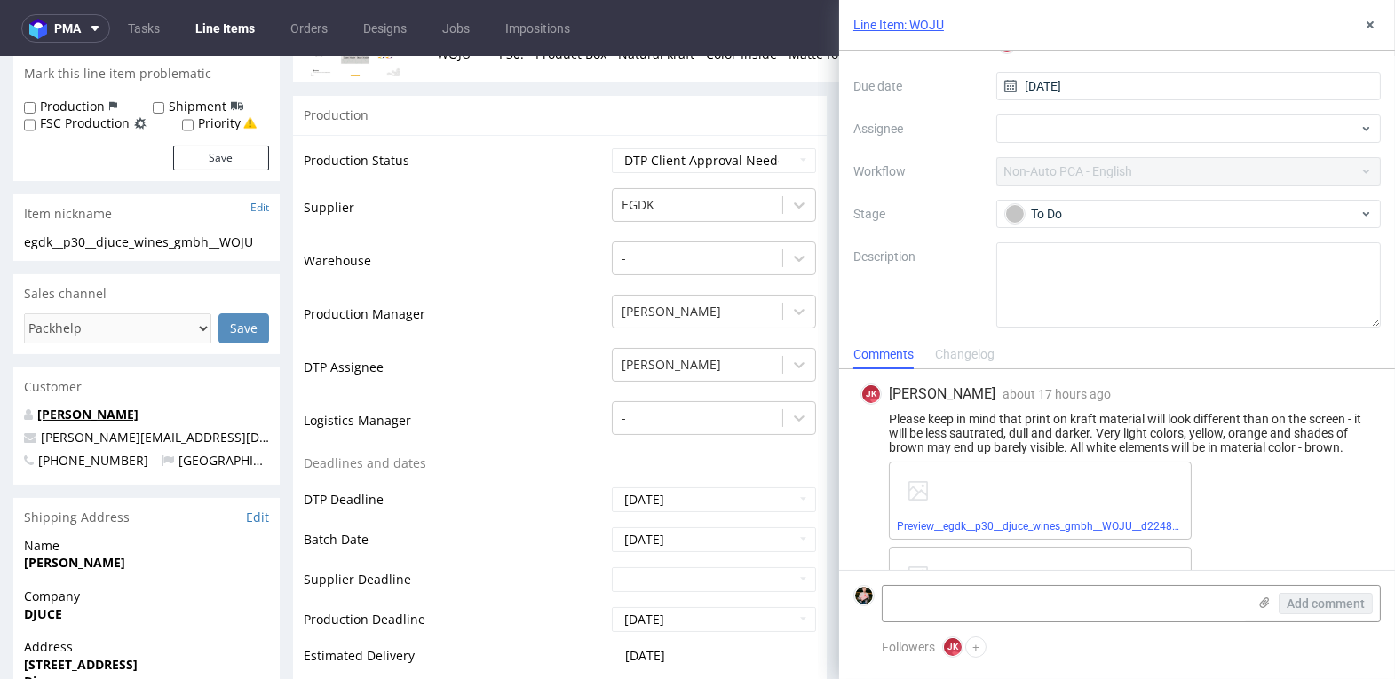
scroll to position [50, 0]
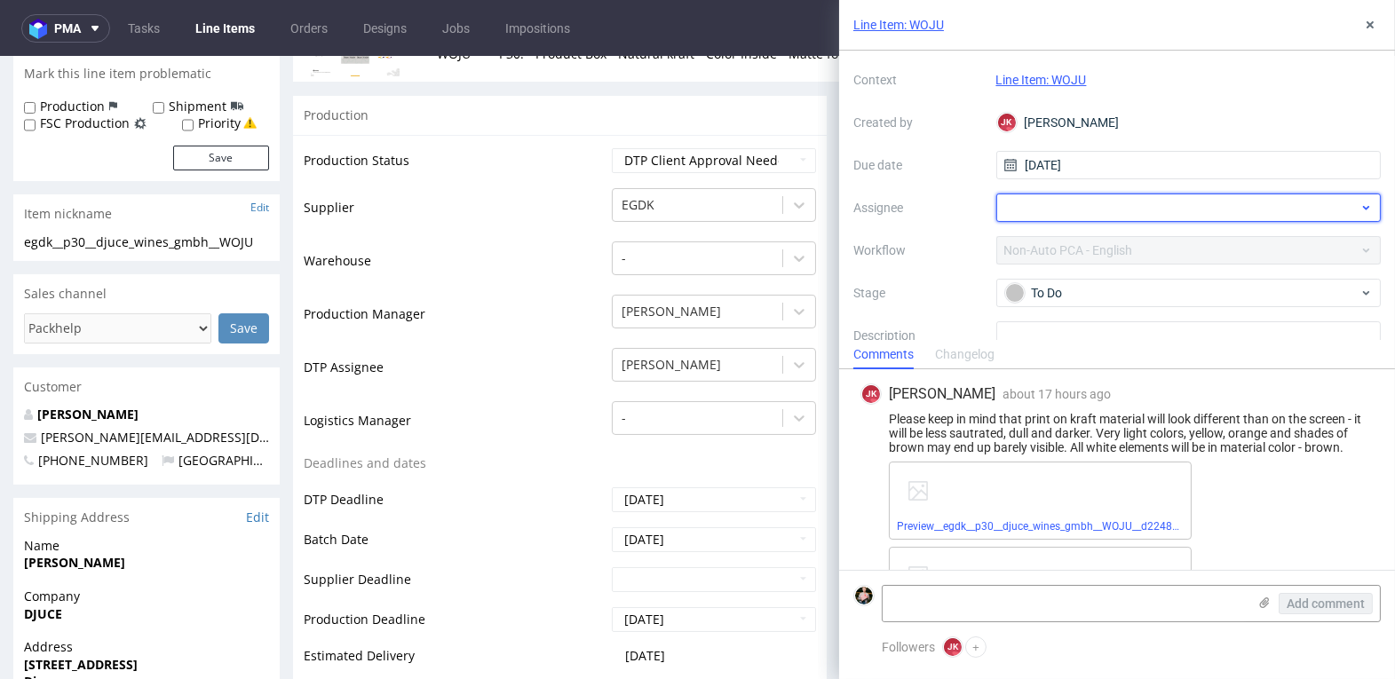
click at [1059, 210] on div at bounding box center [1188, 208] width 385 height 28
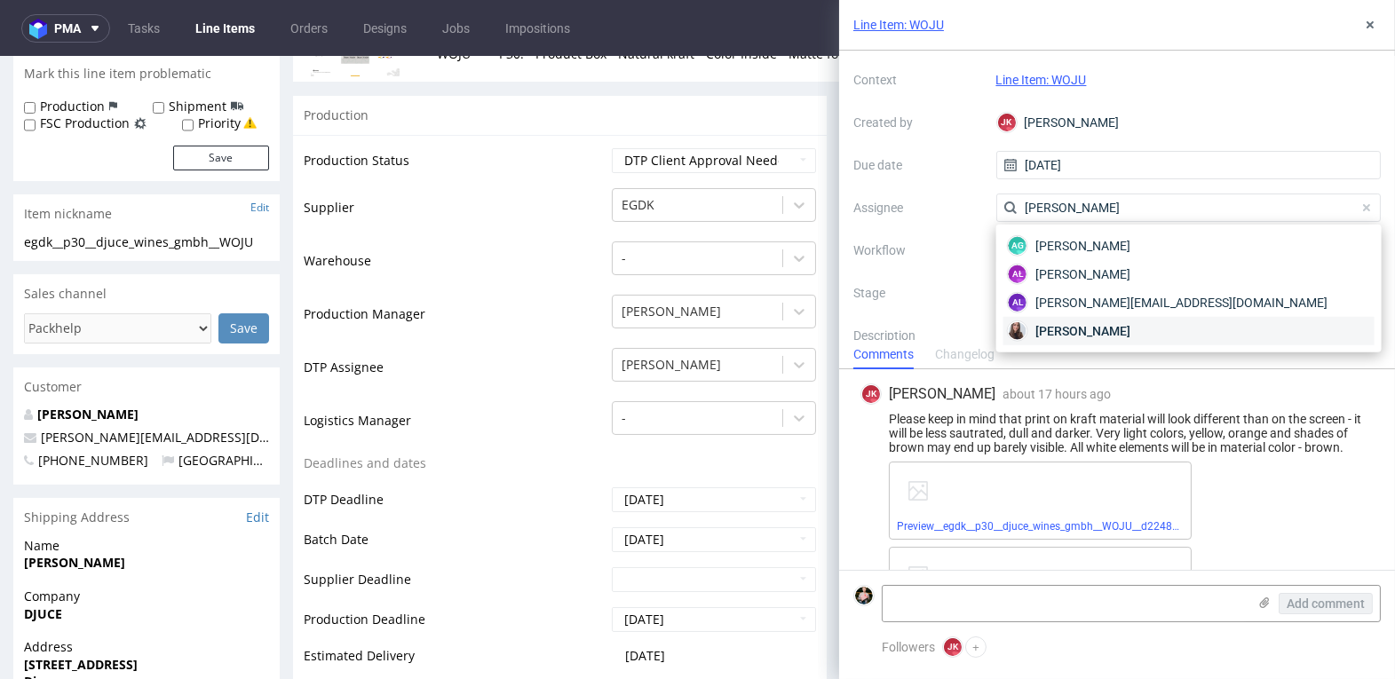
type input "sandra"
click at [1106, 326] on span "[PERSON_NAME]" at bounding box center [1082, 331] width 95 height 18
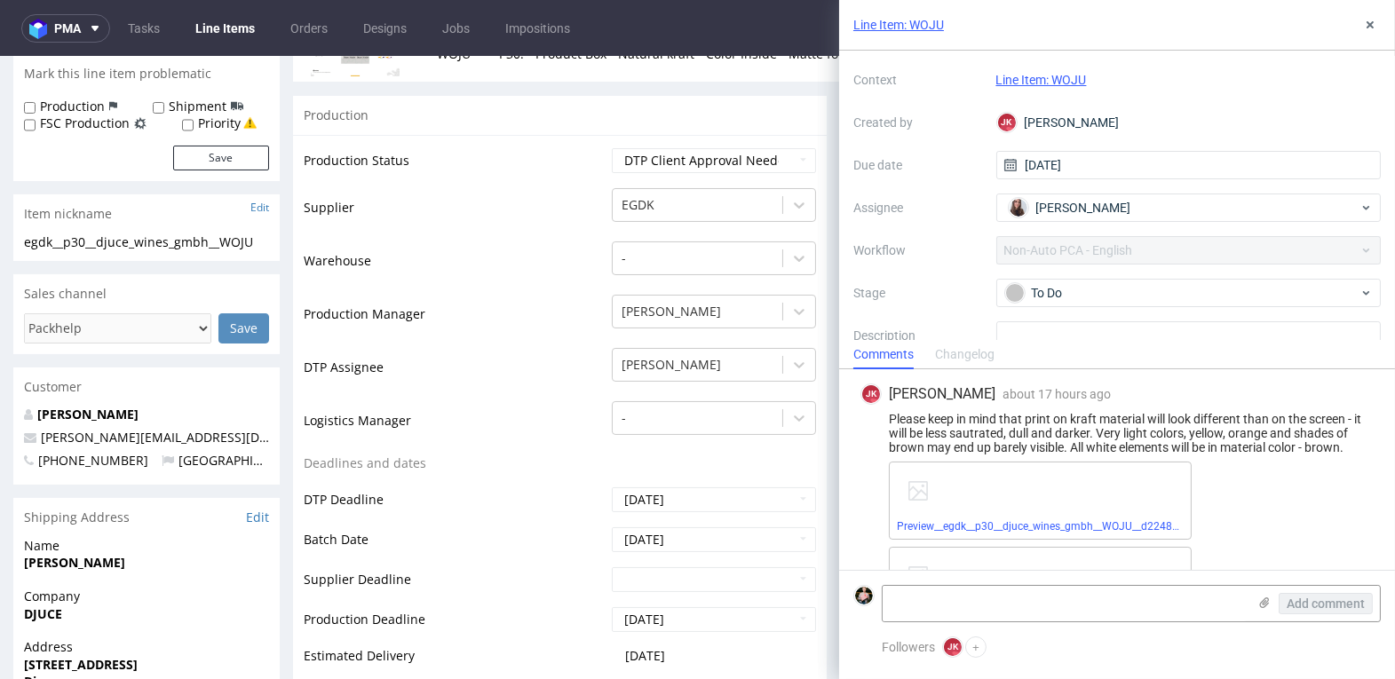
scroll to position [0, 0]
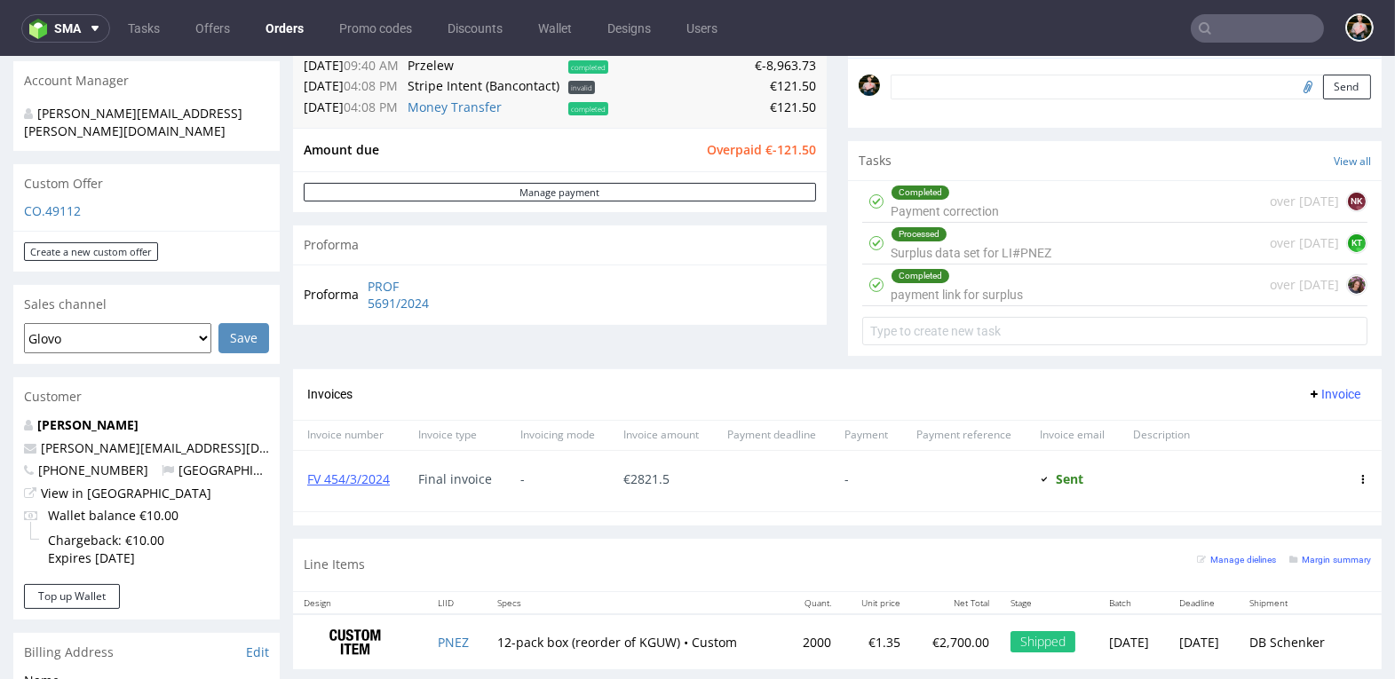
scroll to position [553, 0]
click at [84, 484] on link "View in Hubspot" at bounding box center [126, 492] width 170 height 17
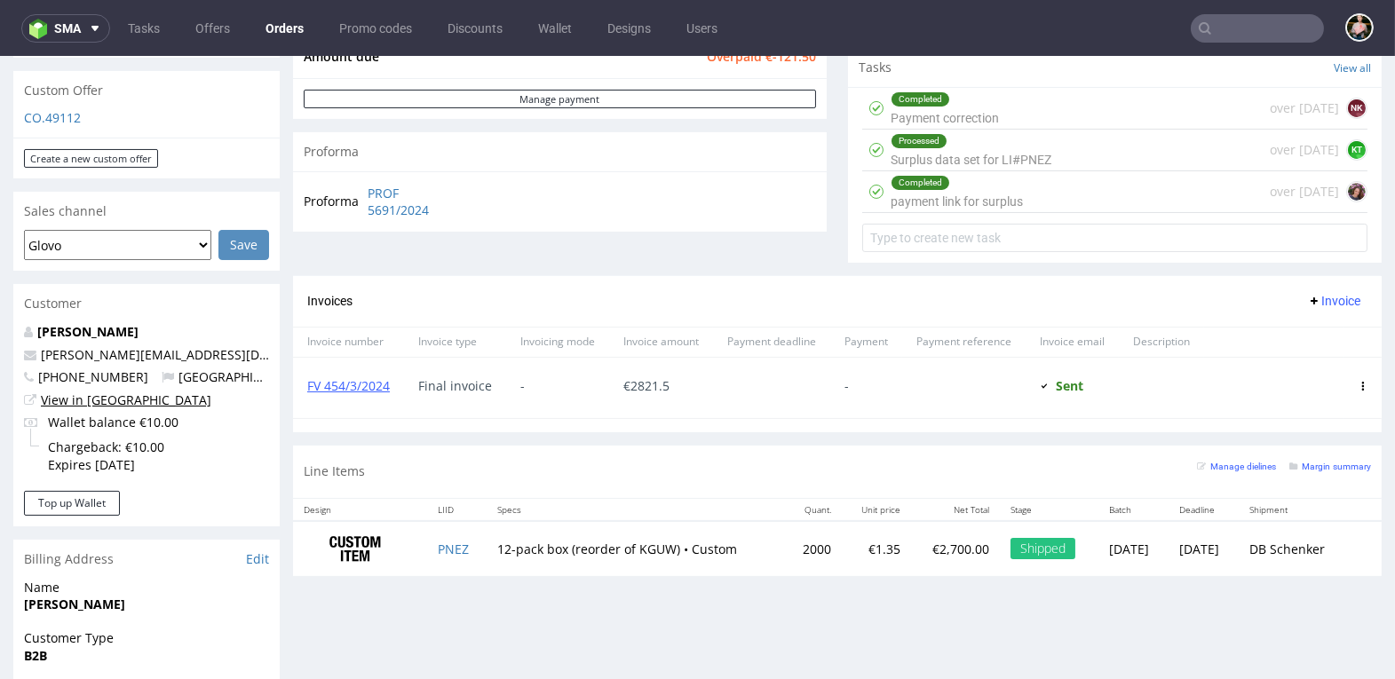
scroll to position [444, 0]
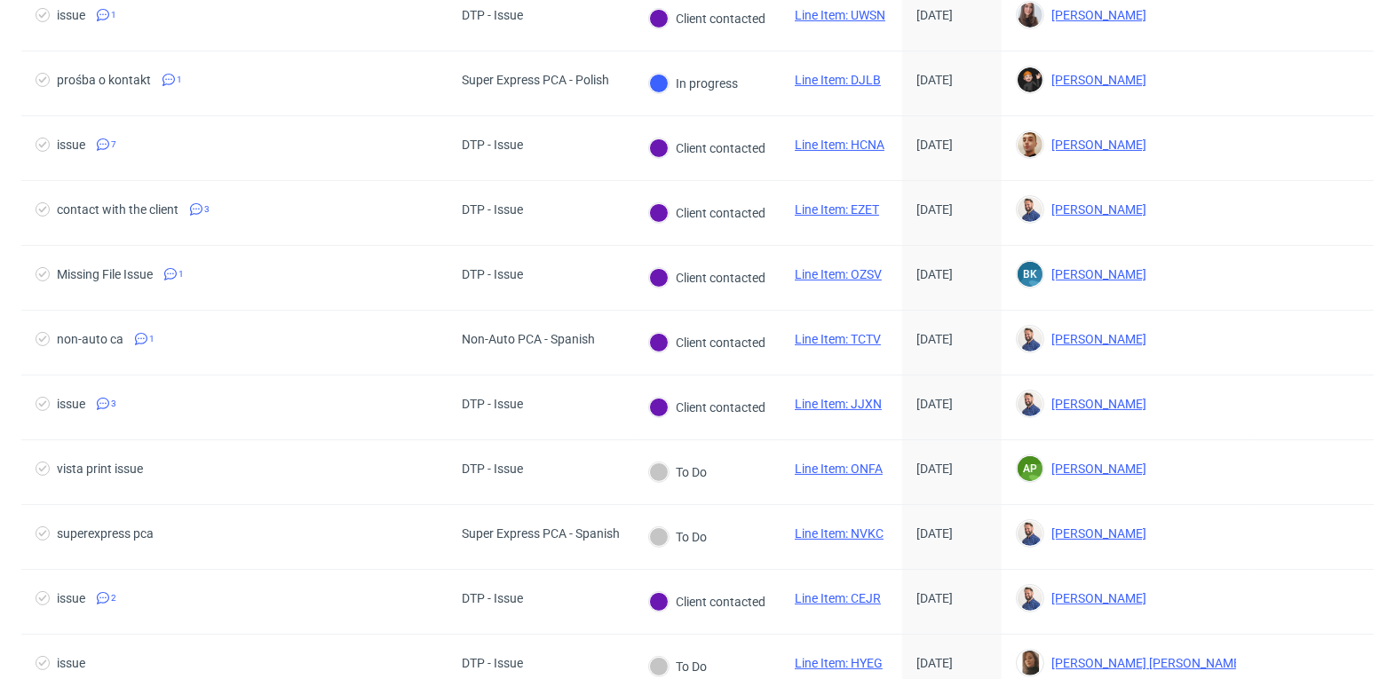
scroll to position [1482, 0]
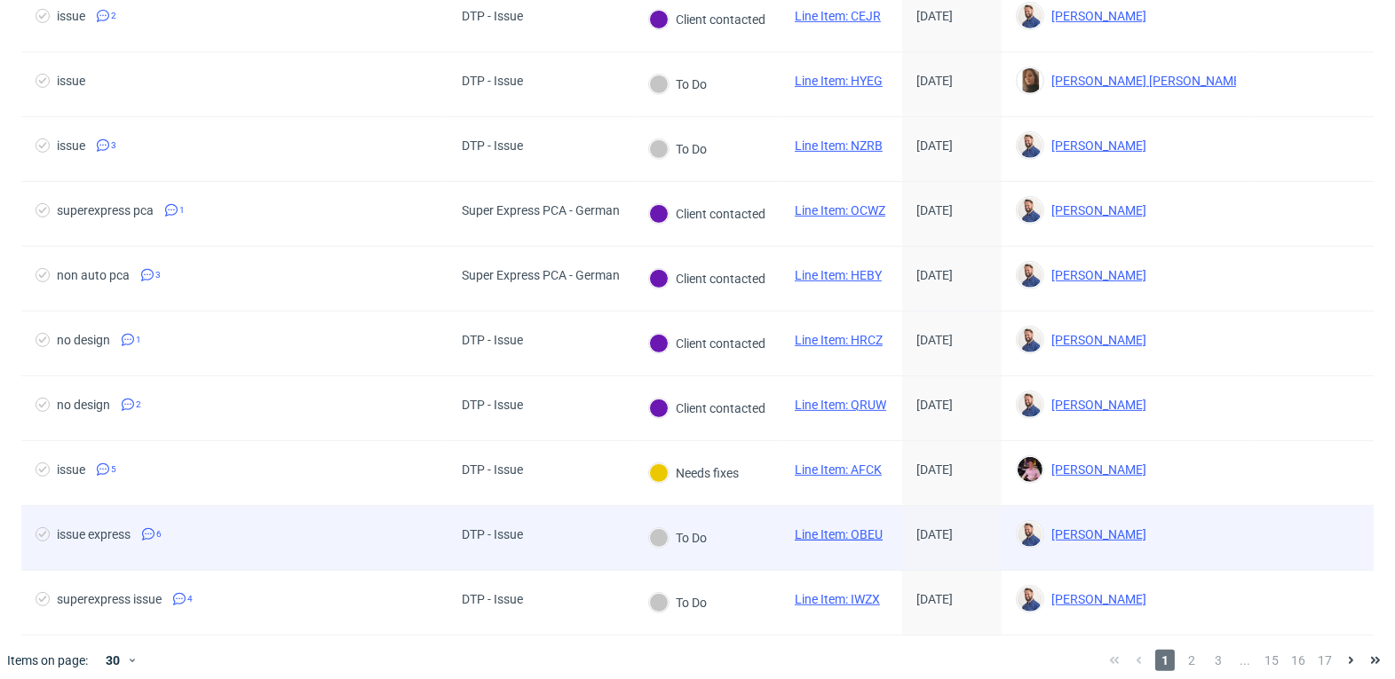
click at [851, 527] on link "Line Item: OBEU" at bounding box center [839, 534] width 88 height 14
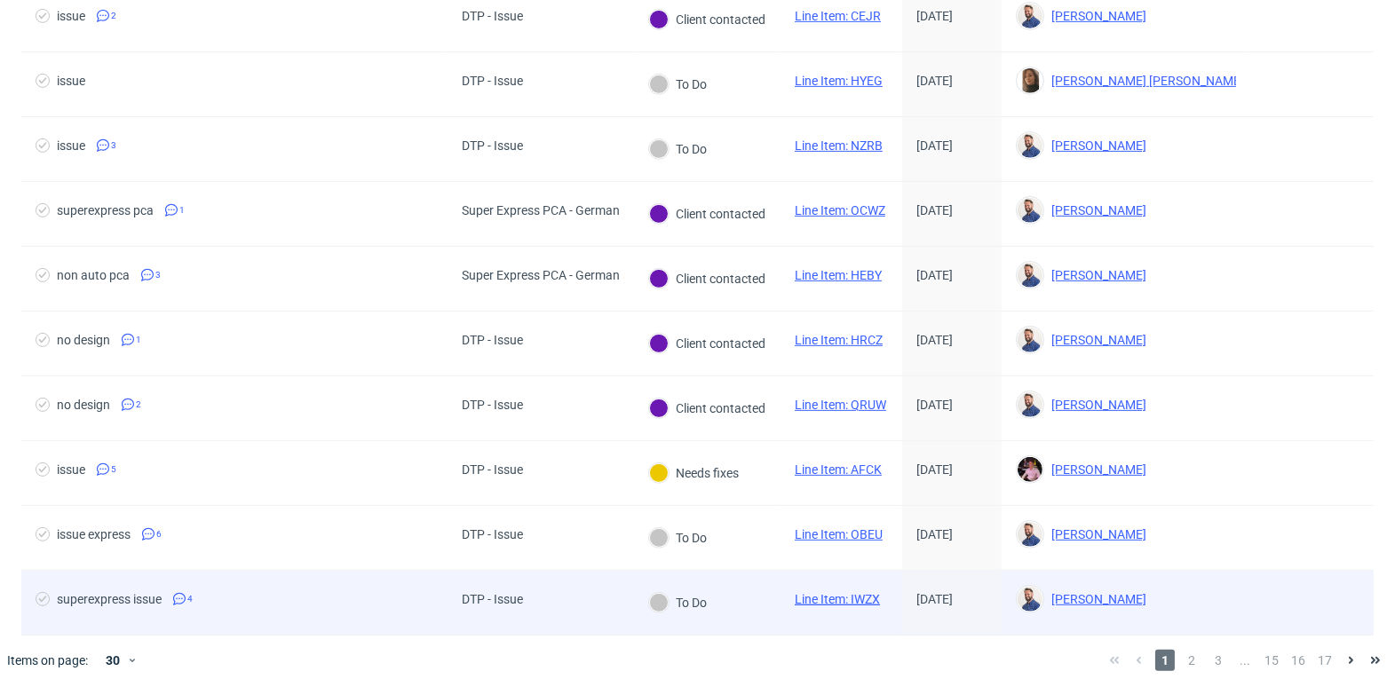
click at [842, 592] on link "Line Item: IWZX" at bounding box center [837, 599] width 85 height 14
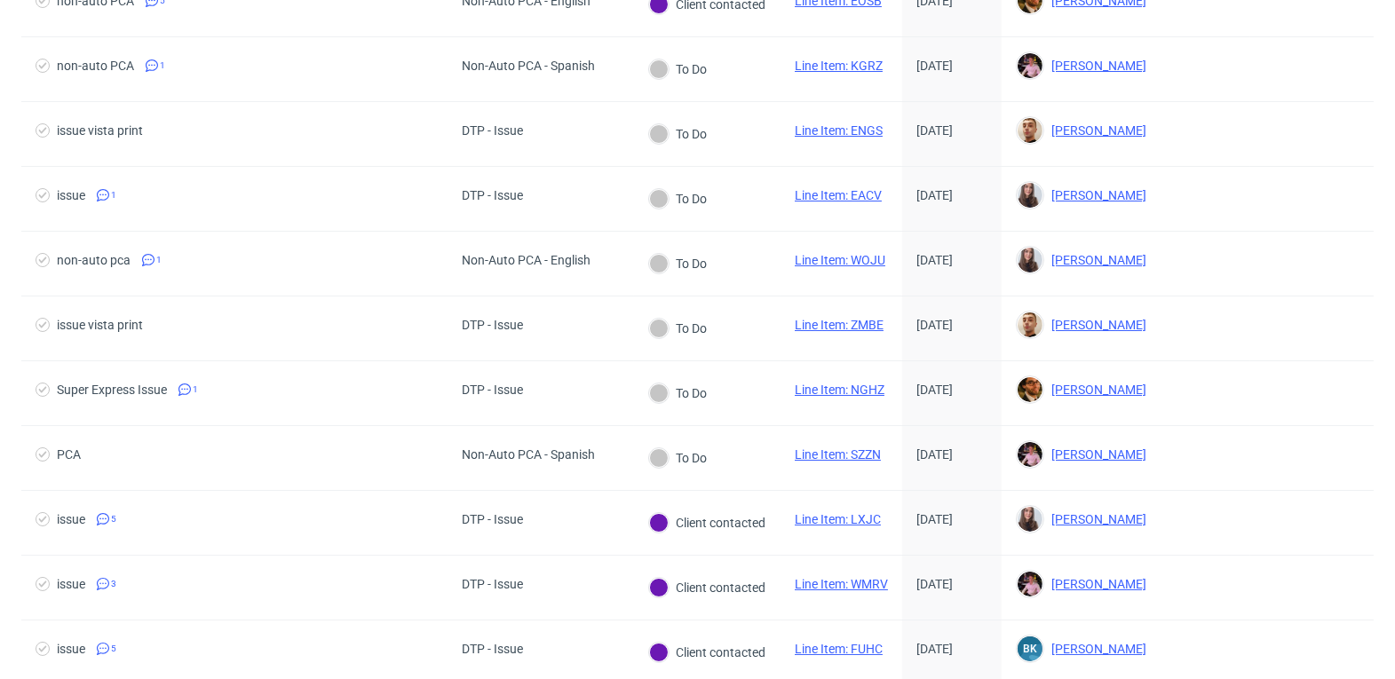
scroll to position [0, 0]
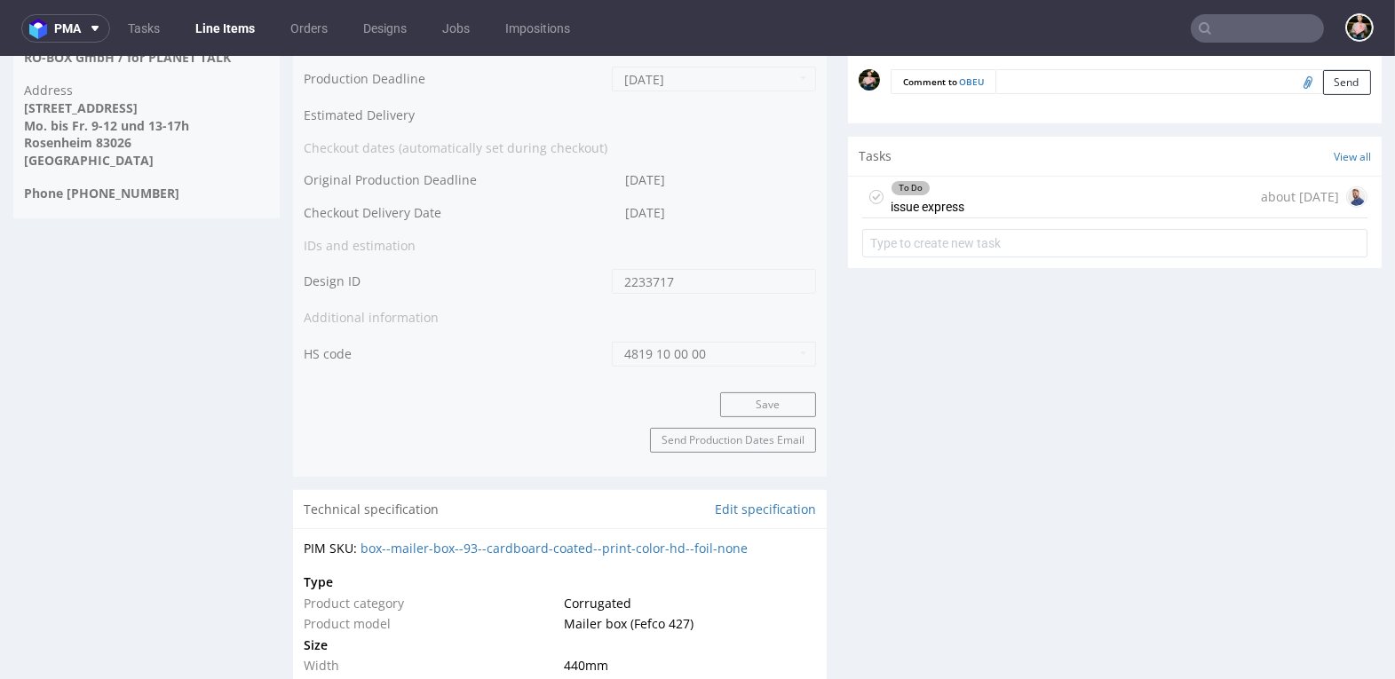
scroll to position [968, 0]
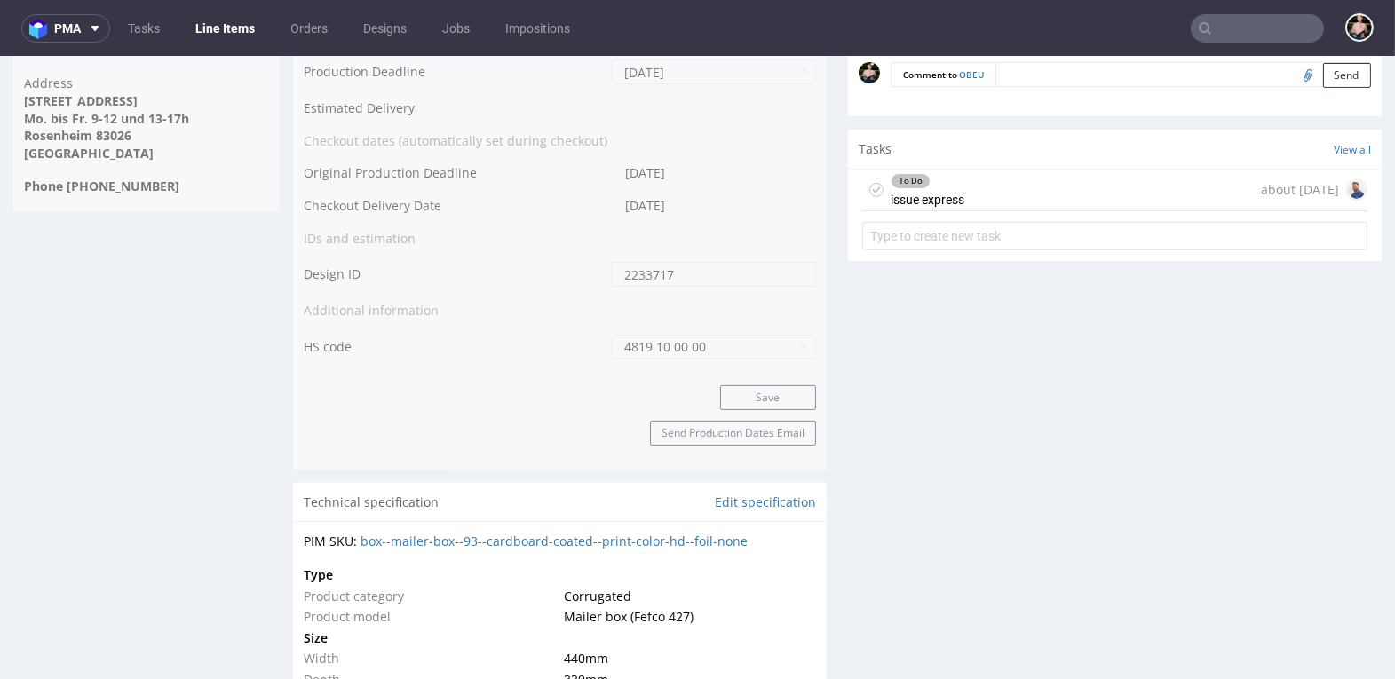
click at [873, 183] on icon at bounding box center [876, 190] width 14 height 14
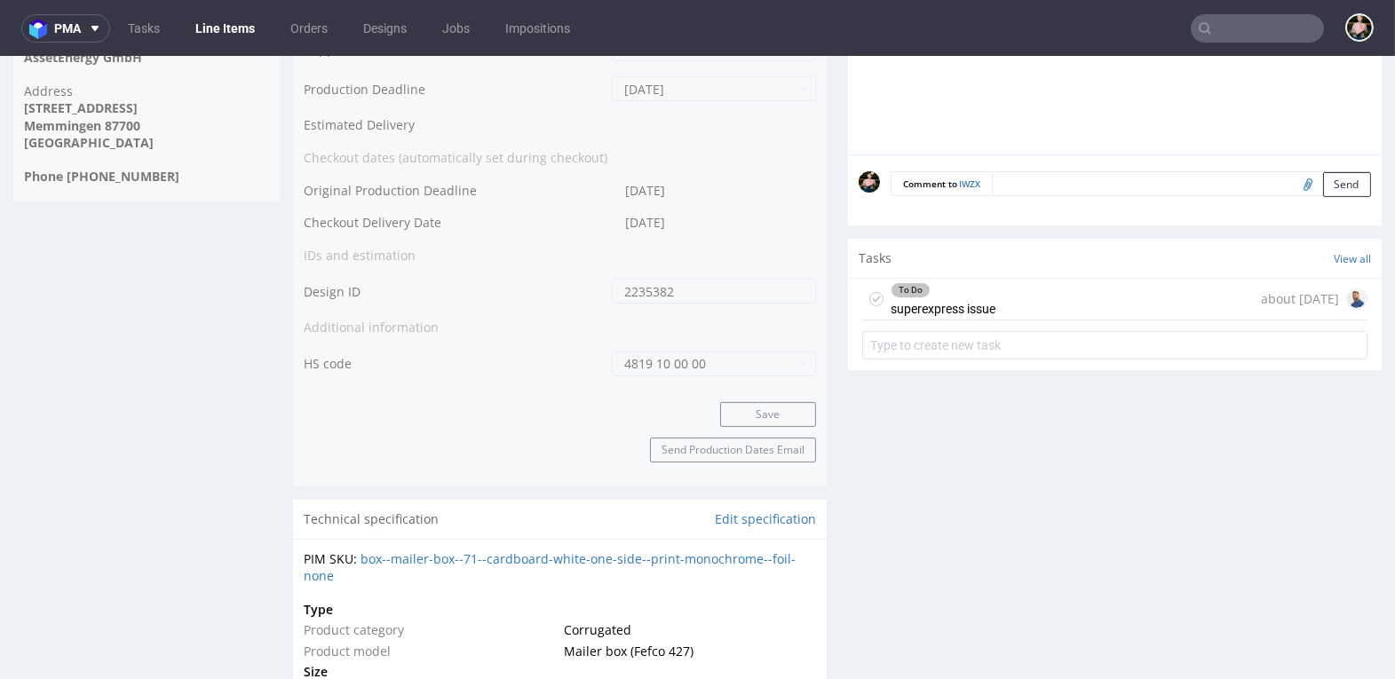
scroll to position [886, 0]
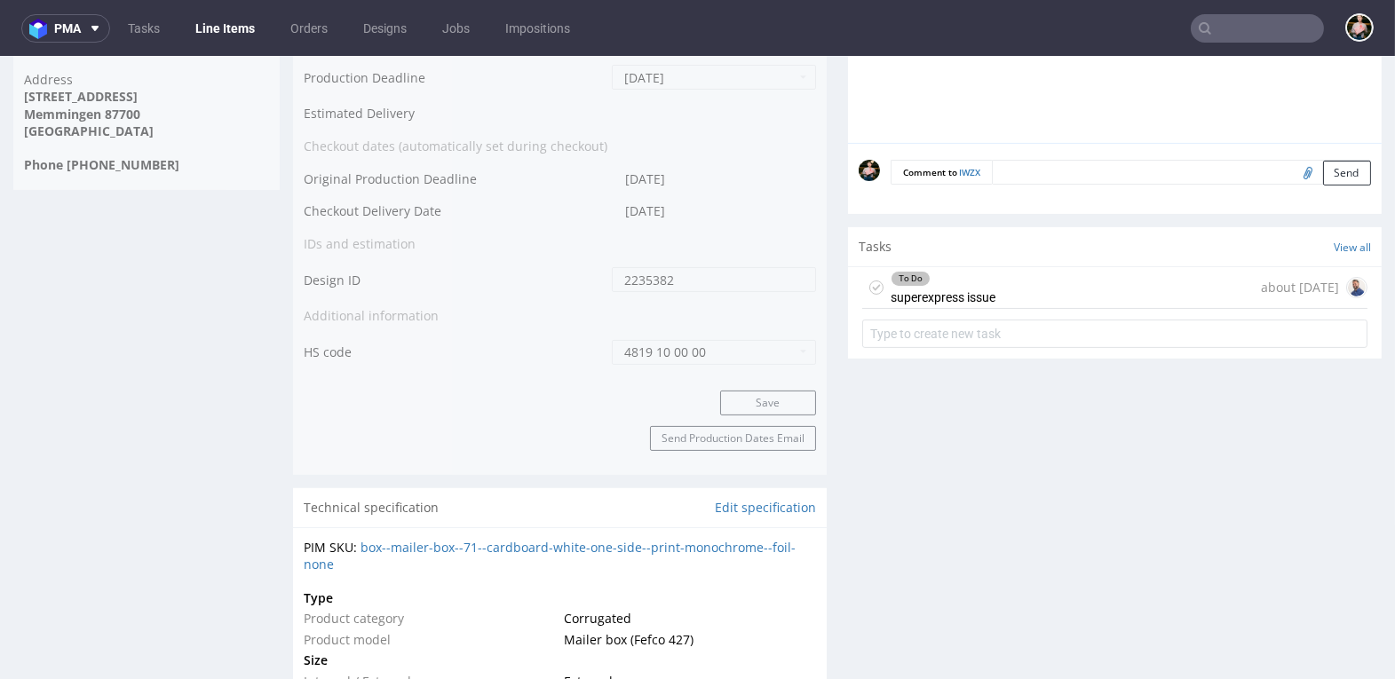
click at [872, 281] on icon at bounding box center [876, 288] width 14 height 14
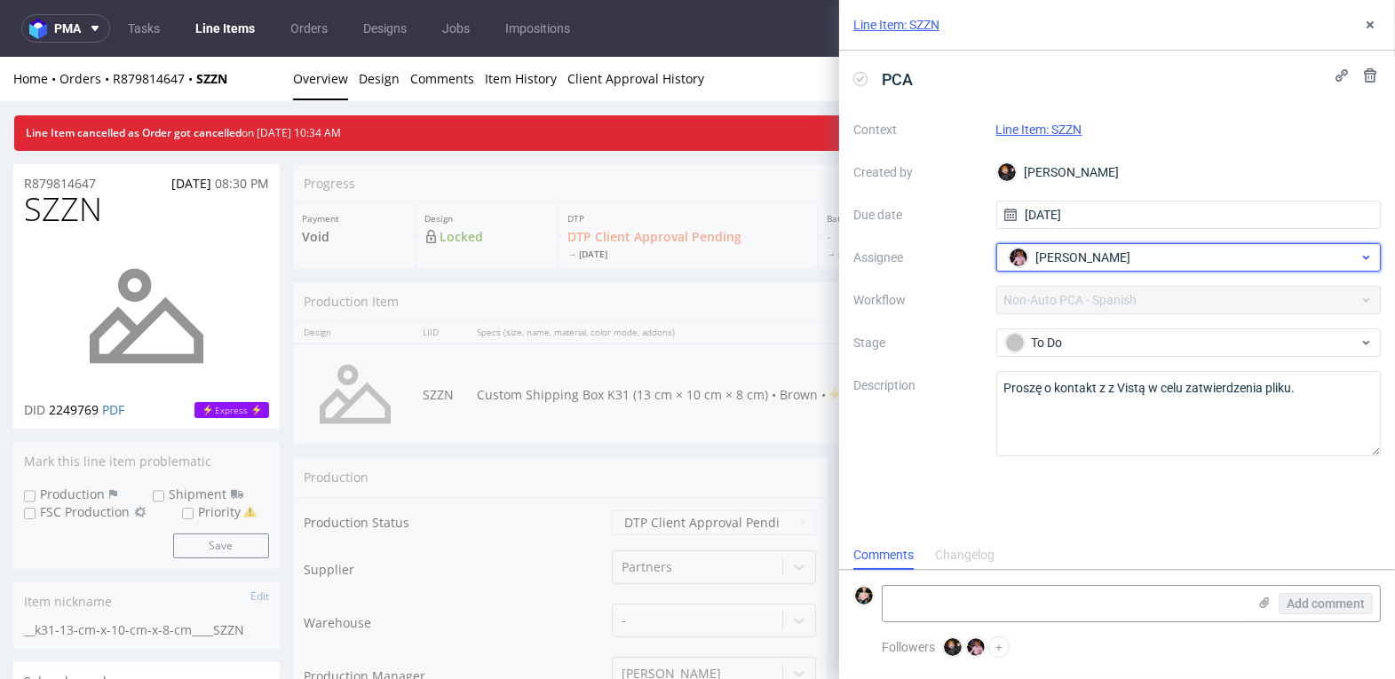
click at [1158, 263] on div "[PERSON_NAME]" at bounding box center [1181, 257] width 355 height 28
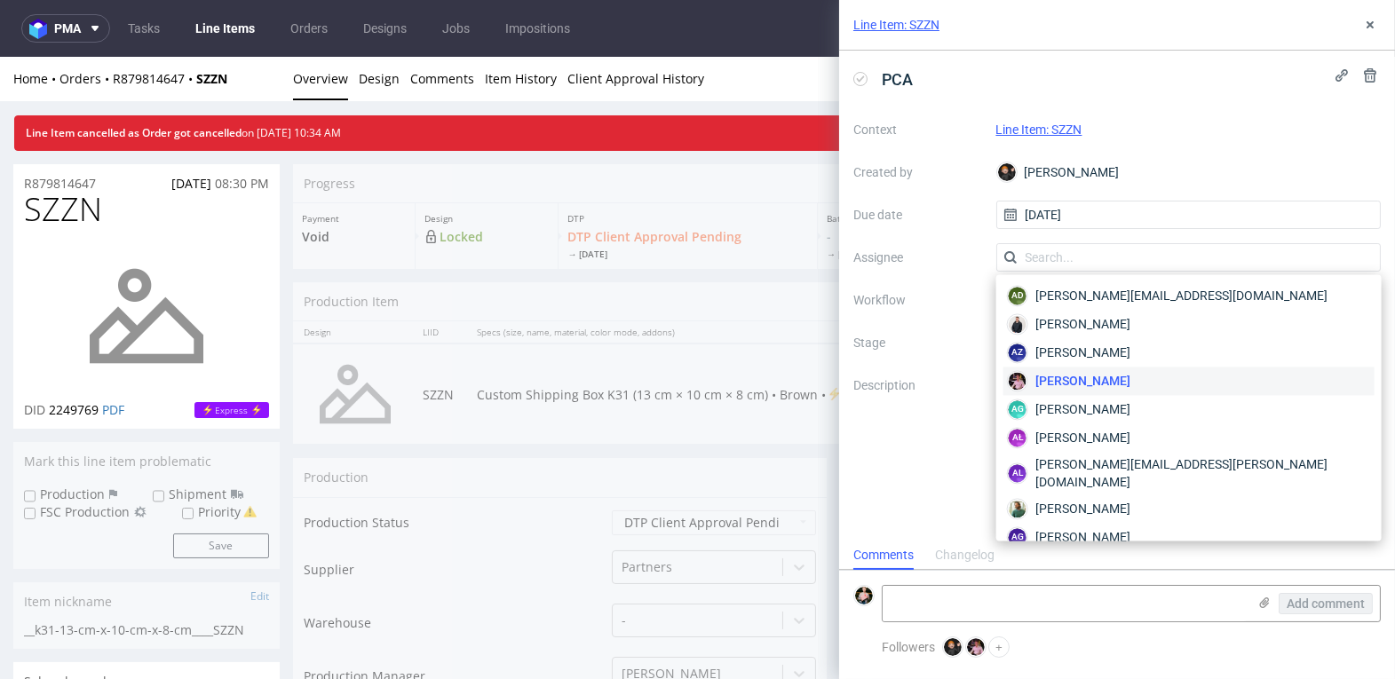
click at [1251, 109] on div "PCA Context Line Item: SZZN Created by [PERSON_NAME] Due date [DATE] Assignee W…" at bounding box center [1117, 296] width 556 height 490
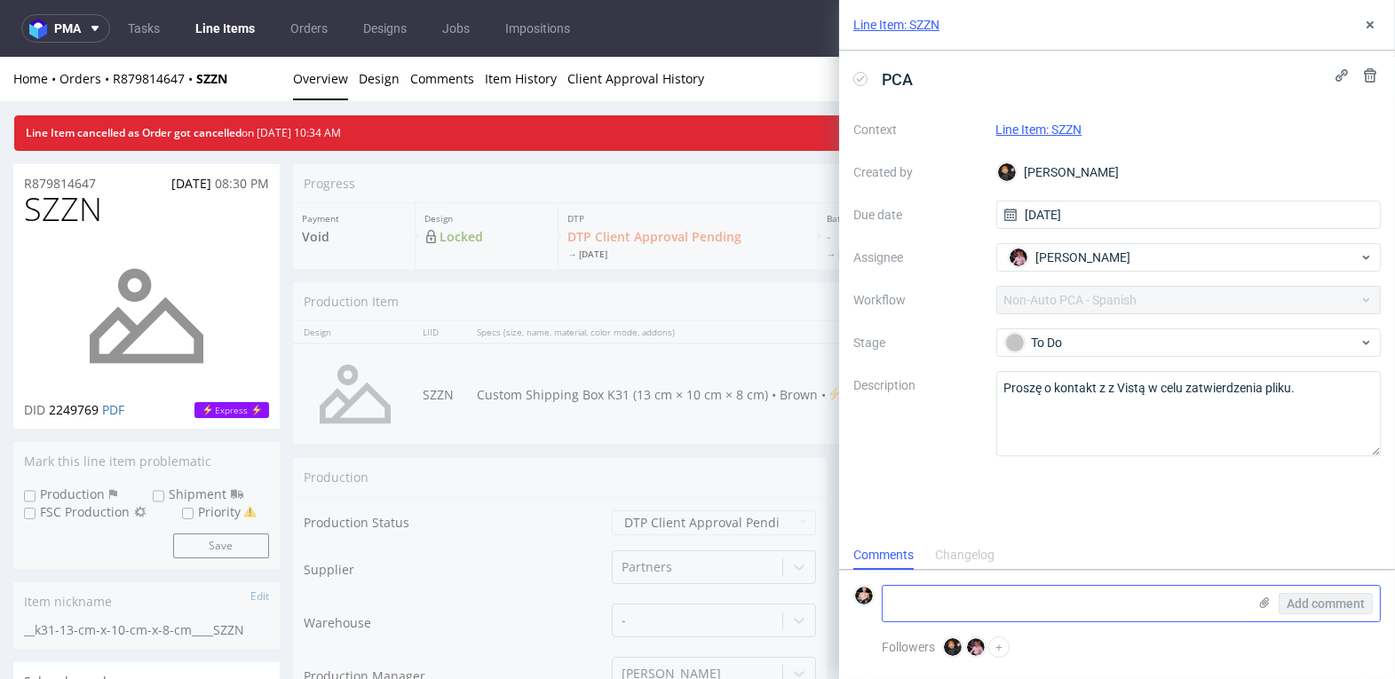
click at [961, 606] on textarea at bounding box center [1064, 604] width 364 height 36
type textarea "nie kontaktujemy"
click at [1324, 599] on span "Add comment" at bounding box center [1325, 603] width 78 height 12
click at [864, 79] on icon at bounding box center [860, 79] width 14 height 14
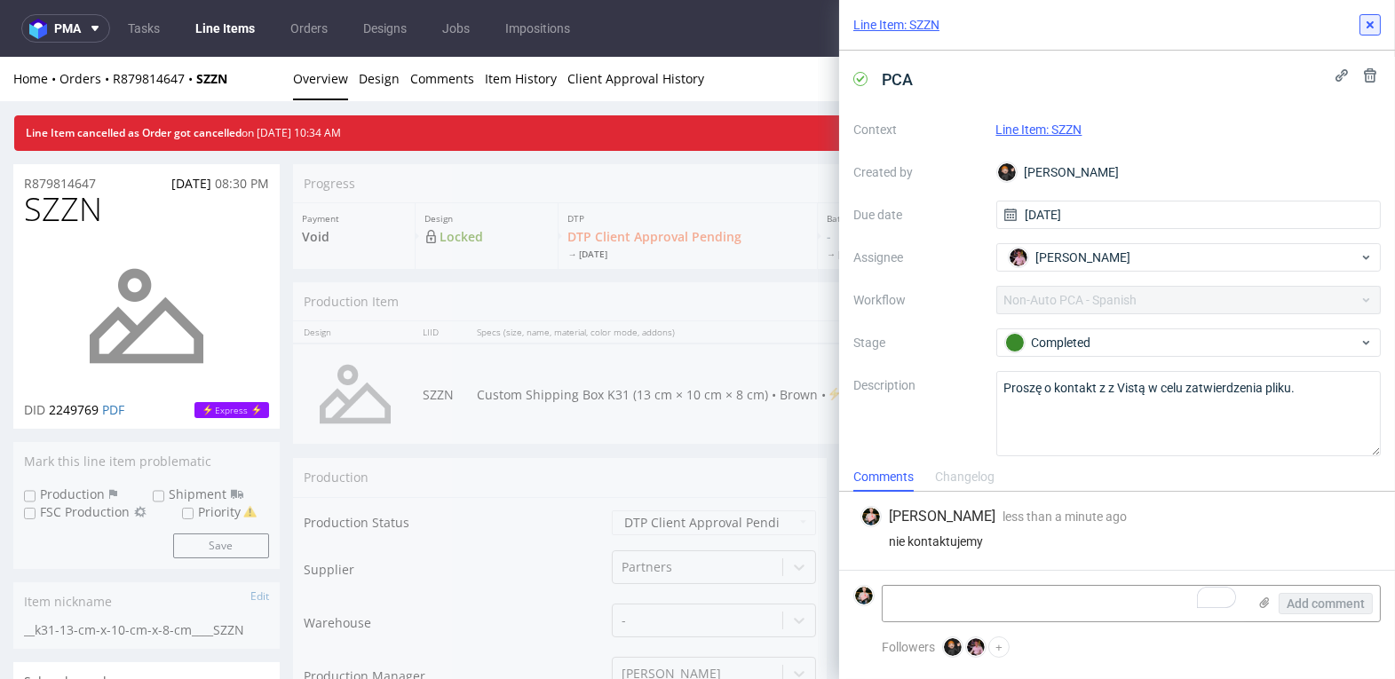
click at [1370, 18] on icon at bounding box center [1370, 25] width 14 height 14
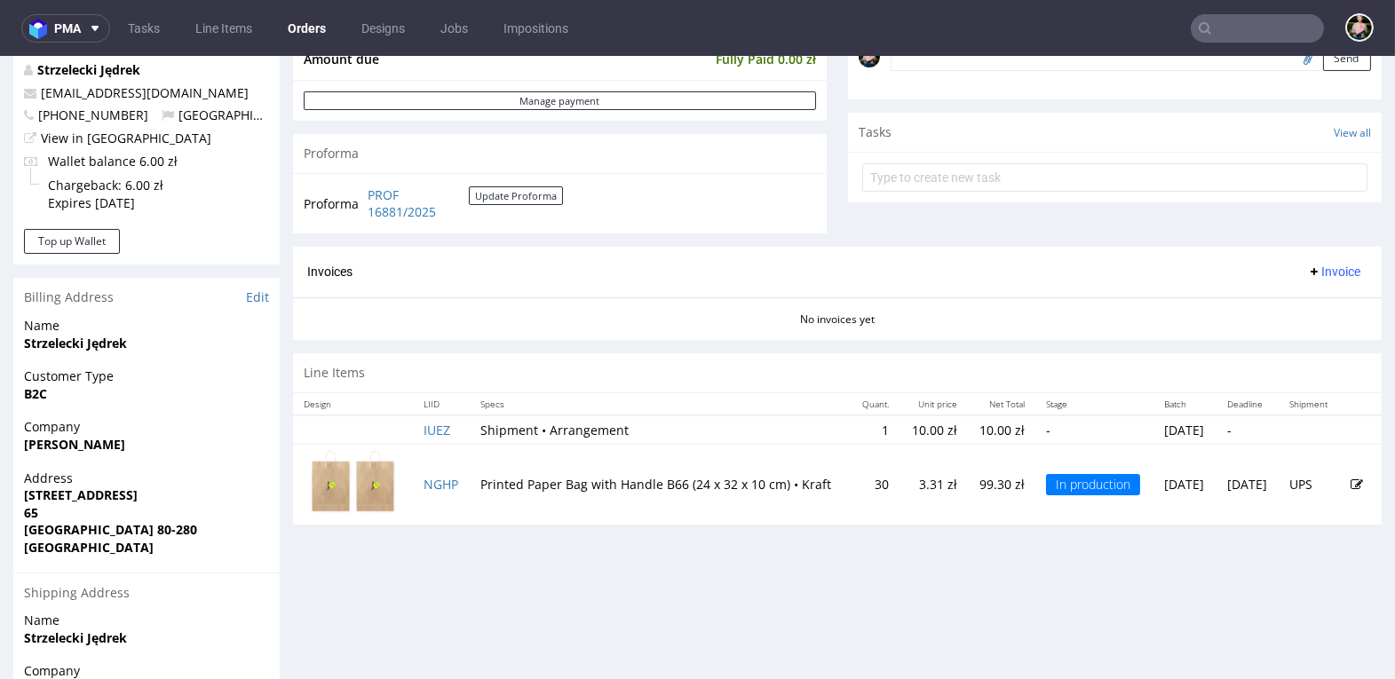
scroll to position [655, 0]
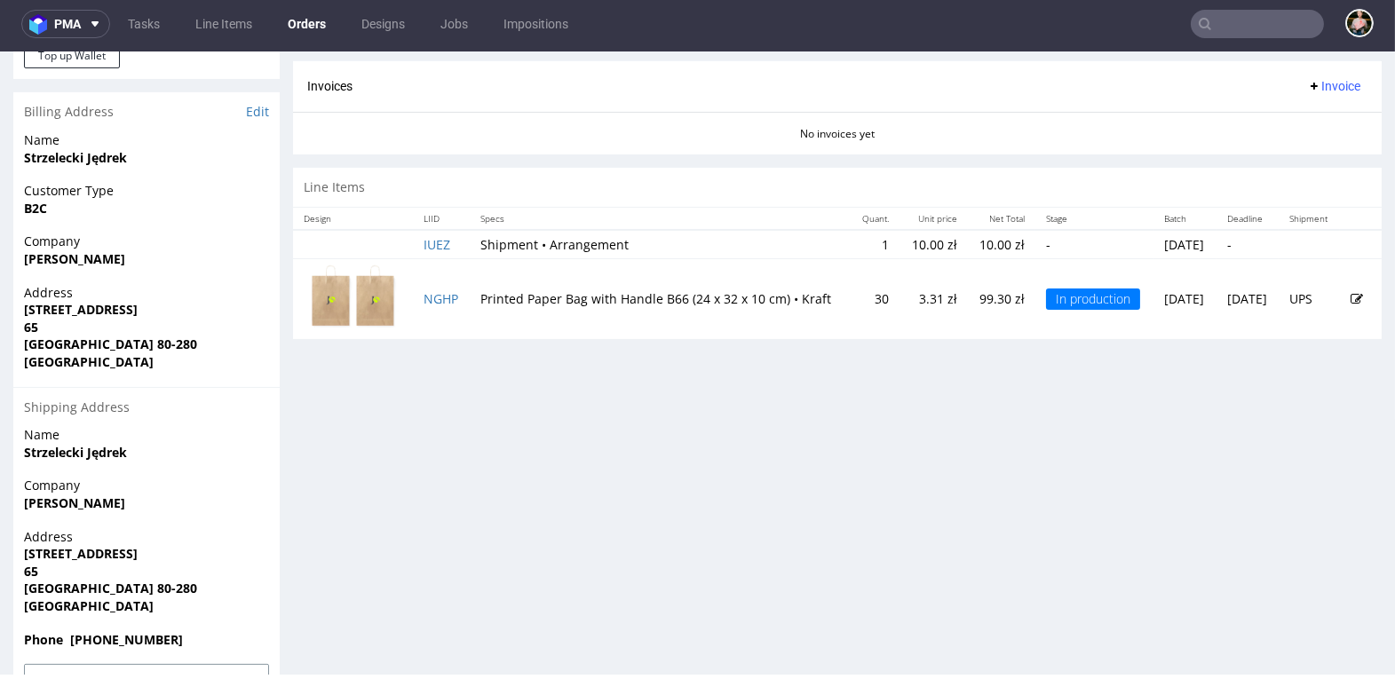
scroll to position [818, 0]
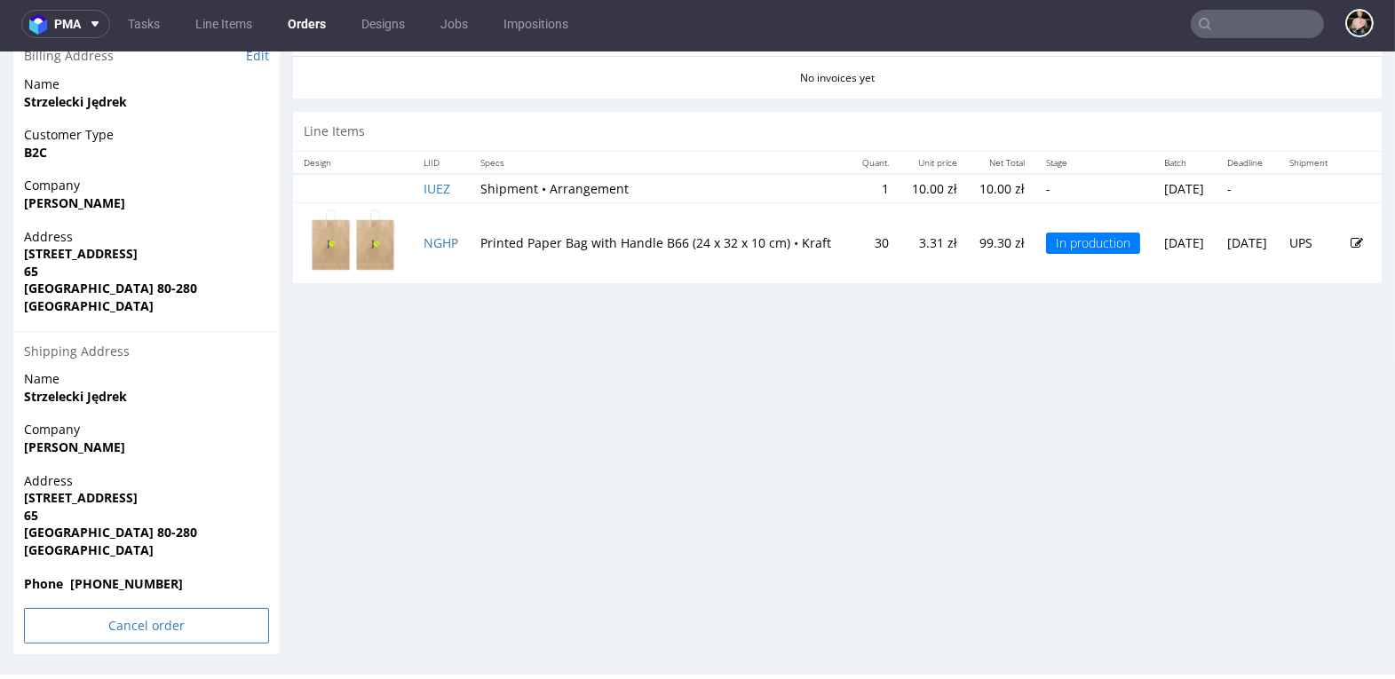
click at [110, 626] on input "Cancel order" at bounding box center [146, 626] width 245 height 36
click at [120, 570] on link "Yes" at bounding box center [119, 577] width 51 height 27
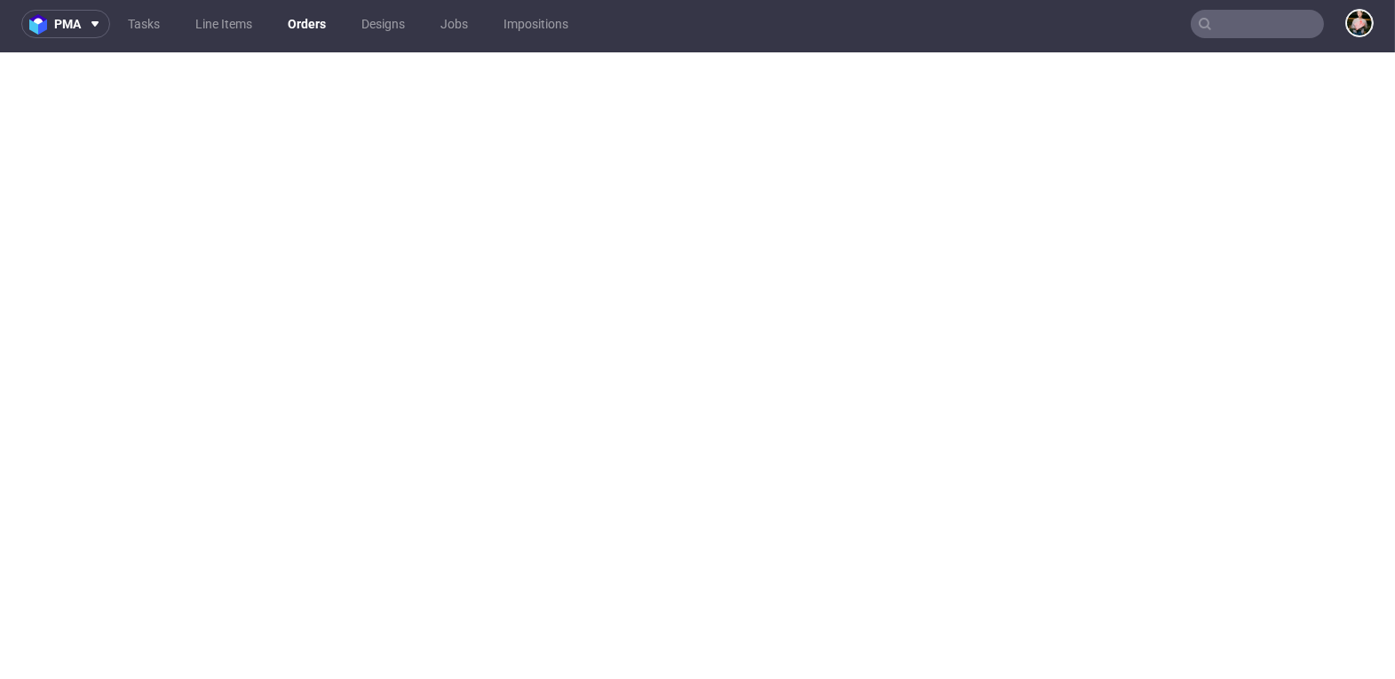
scroll to position [0, 0]
